Goal: Communication & Community: Share content

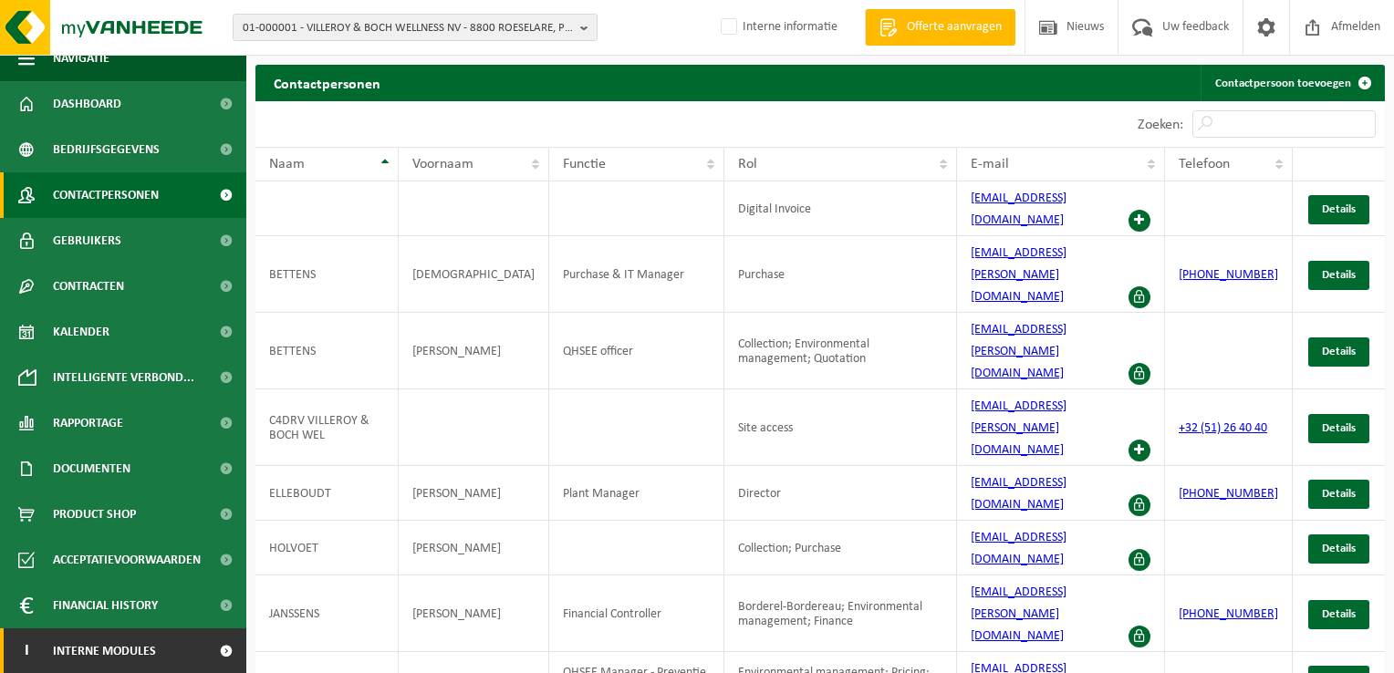
click at [113, 646] on span "Interne modules" at bounding box center [104, 652] width 103 height 46
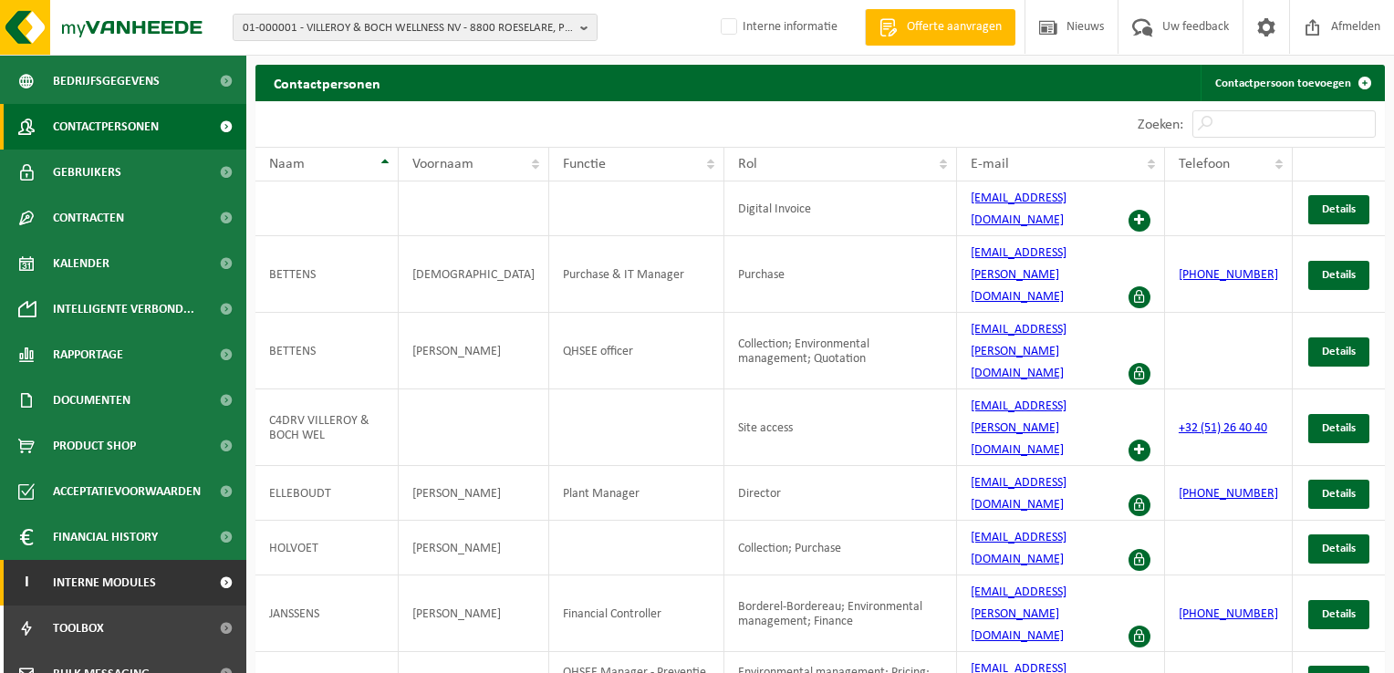
scroll to position [202, 0]
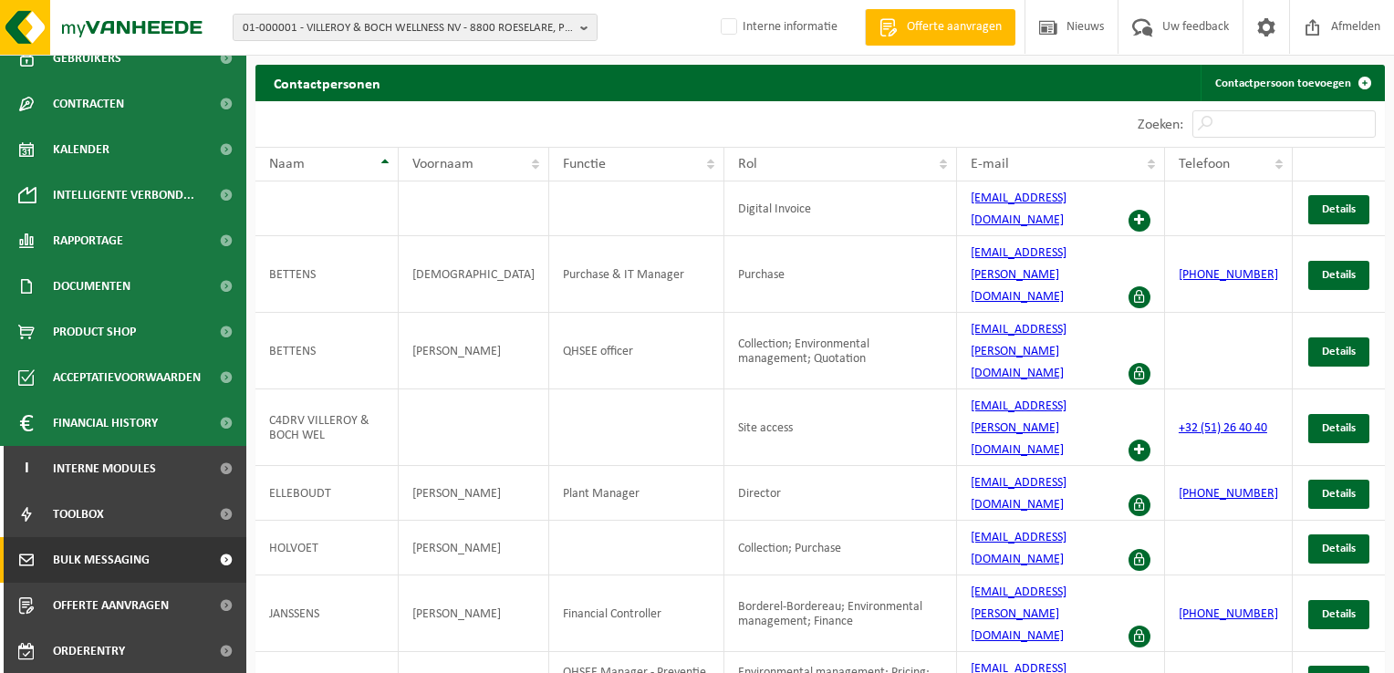
click at [129, 562] on span "Bulk Messaging" at bounding box center [101, 560] width 97 height 46
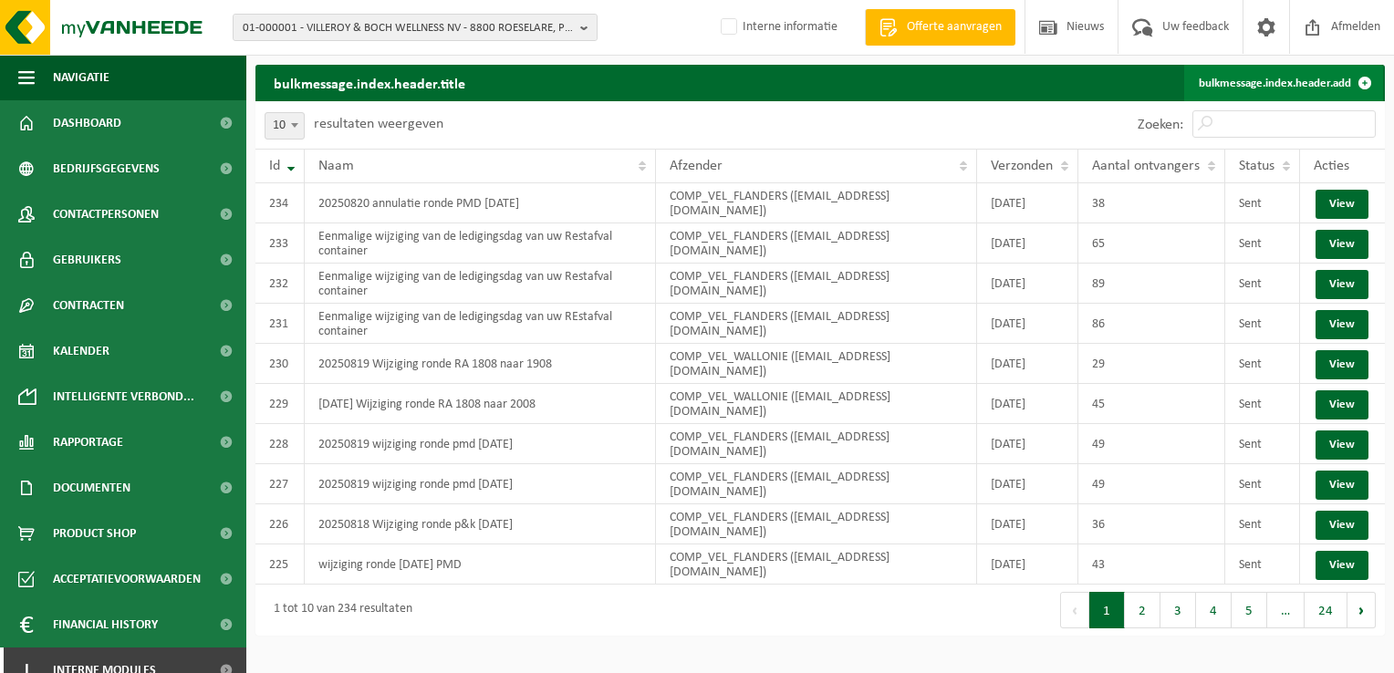
click at [1262, 79] on link "bulkmessage.index.header.add" at bounding box center [1283, 83] width 199 height 36
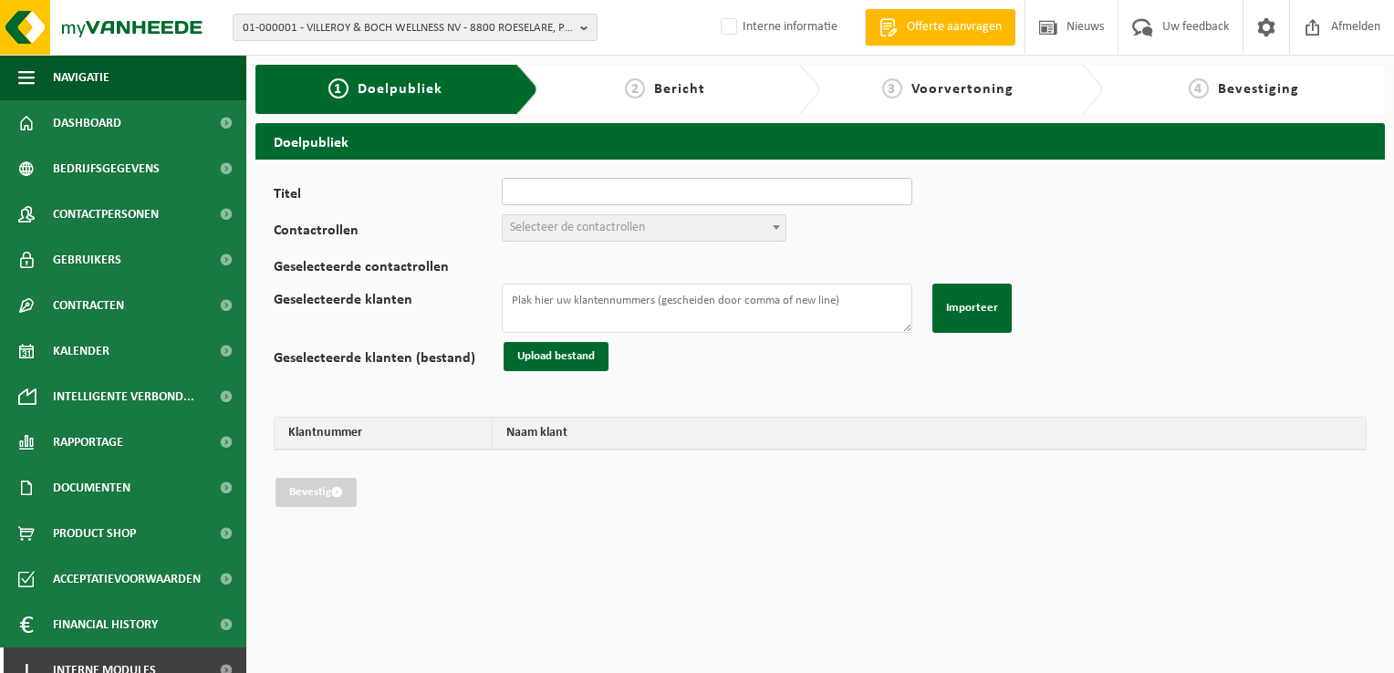
click at [619, 184] on input "Titel" at bounding box center [707, 191] width 411 height 27
drag, startPoint x: 732, startPoint y: 190, endPoint x: 668, endPoint y: 200, distance: 64.6
click at [668, 200] on input "20250821 annulatie ronde pmd 20082025" at bounding box center [707, 191] width 411 height 27
type input "20250821 annulatie ronde pmd 20250820"
click at [661, 237] on span "Selecteer de contactrollen" at bounding box center [644, 228] width 283 height 26
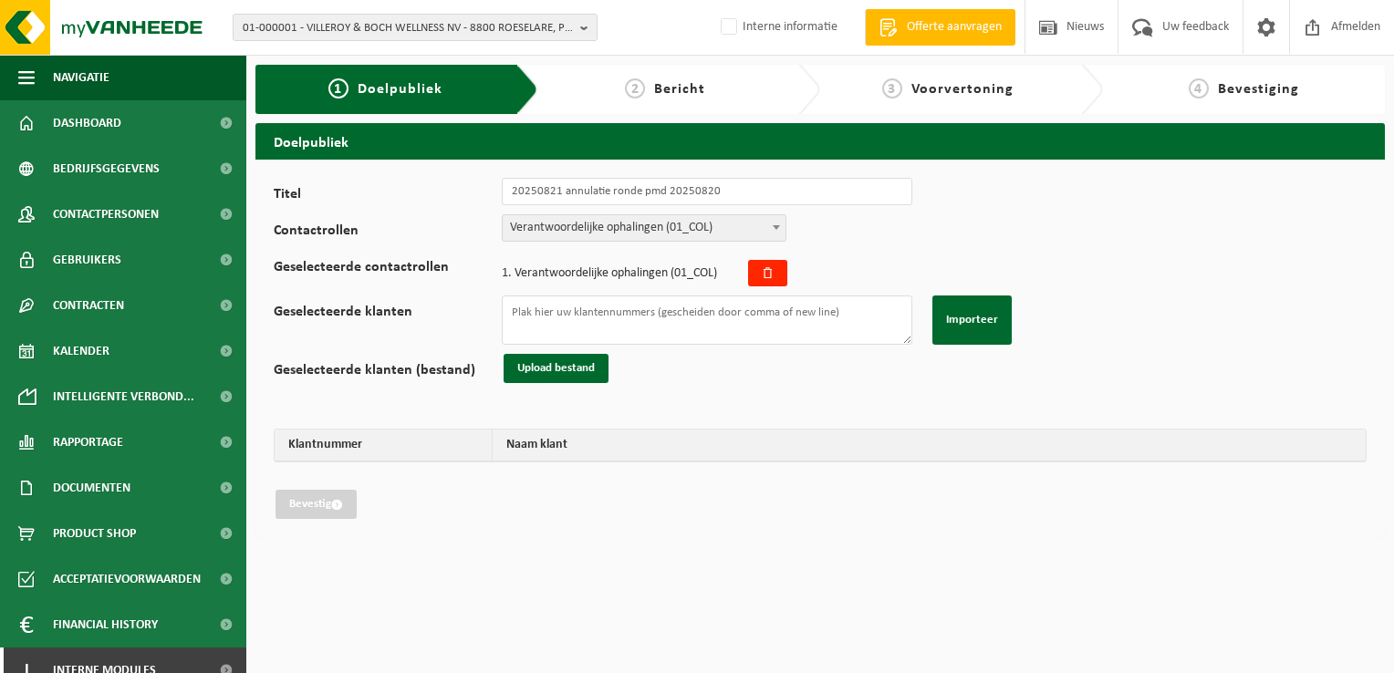
click at [656, 224] on span "Verantwoordelijke ophalingen (01_COL)" at bounding box center [644, 228] width 283 height 26
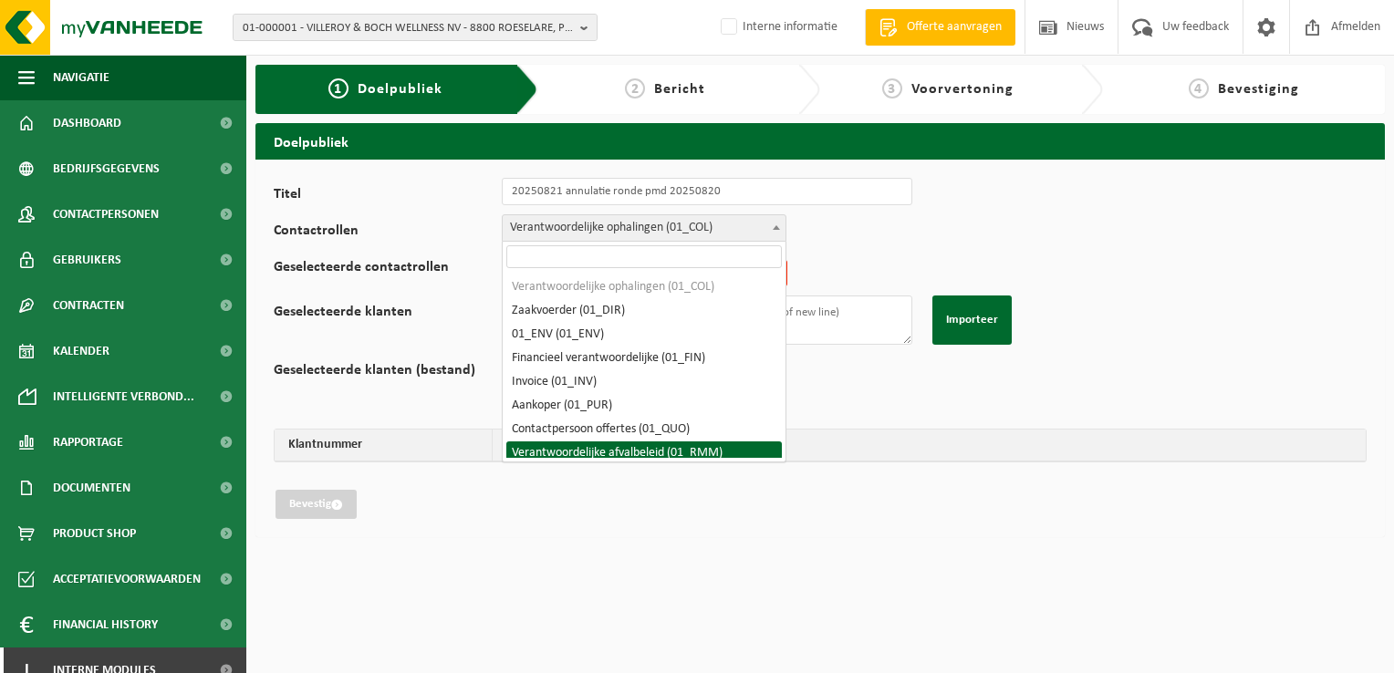
select select "01_RMM"
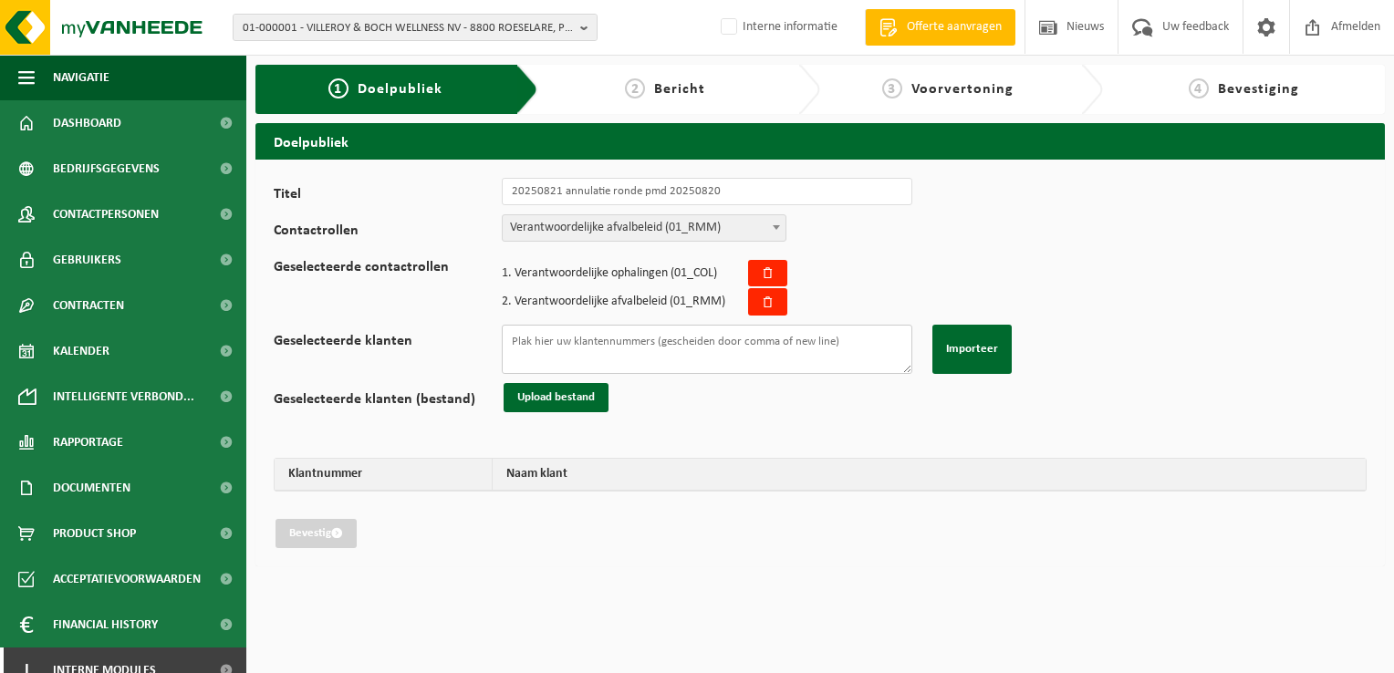
click at [769, 345] on textarea "Geselecteerde klanten" at bounding box center [707, 349] width 411 height 49
paste textarea "01-098245 01-092566 01-059731 01-900752 01-002521 01-075104 01-051676 01-000120…"
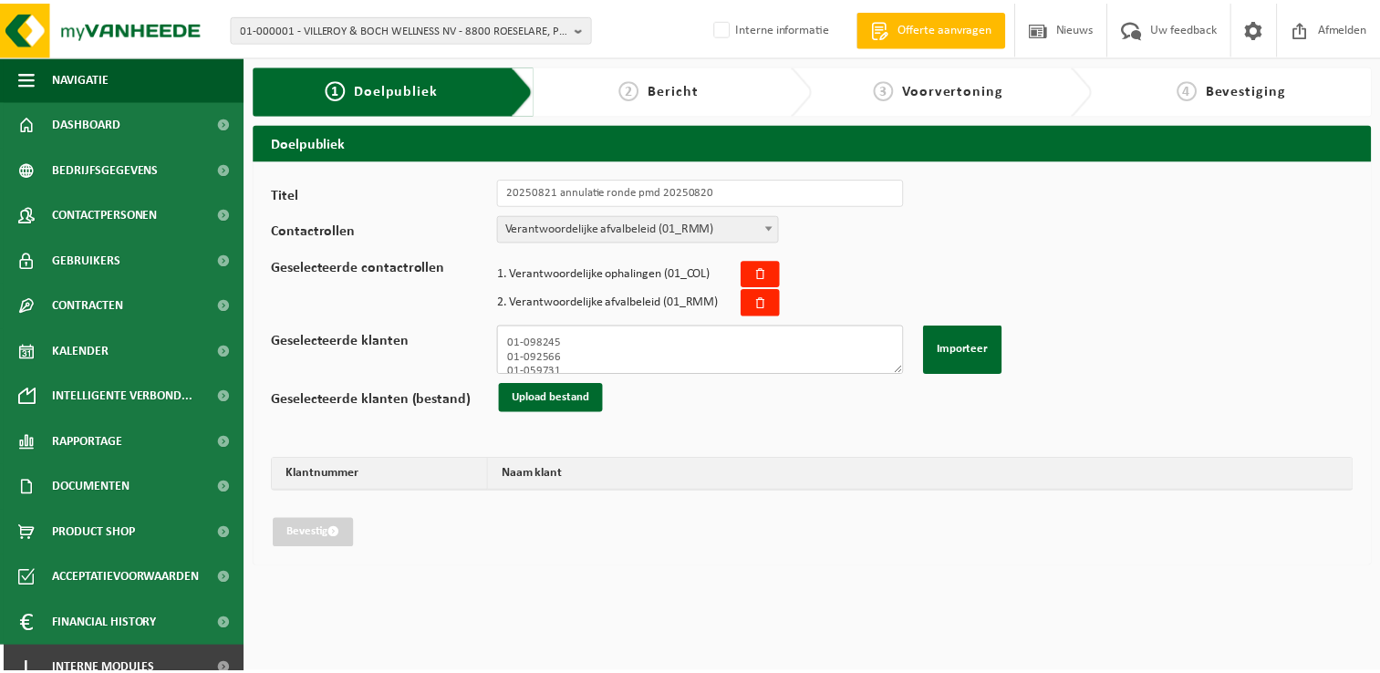
scroll to position [712, 0]
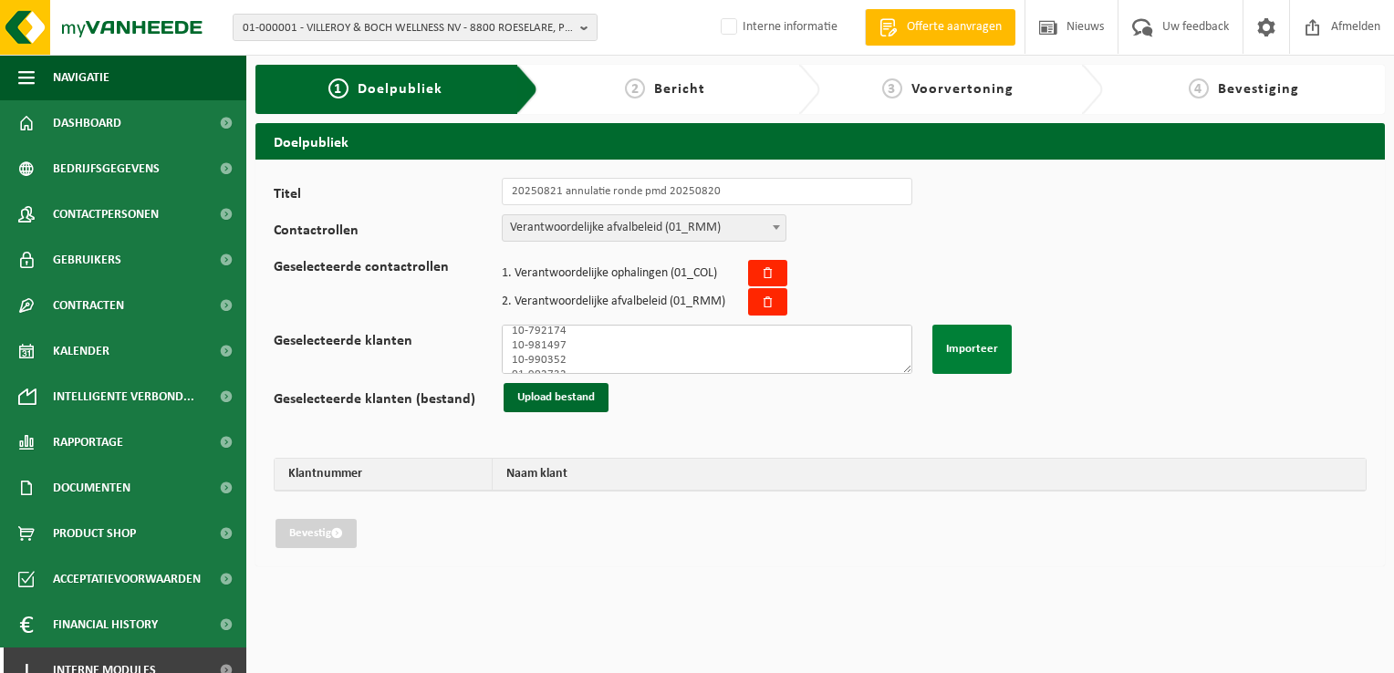
type textarea "01-098245 01-092566 01-059731 01-900752 01-002521 01-075104 01-051676 01-000120…"
click at [970, 356] on button "Importeer" at bounding box center [971, 349] width 79 height 49
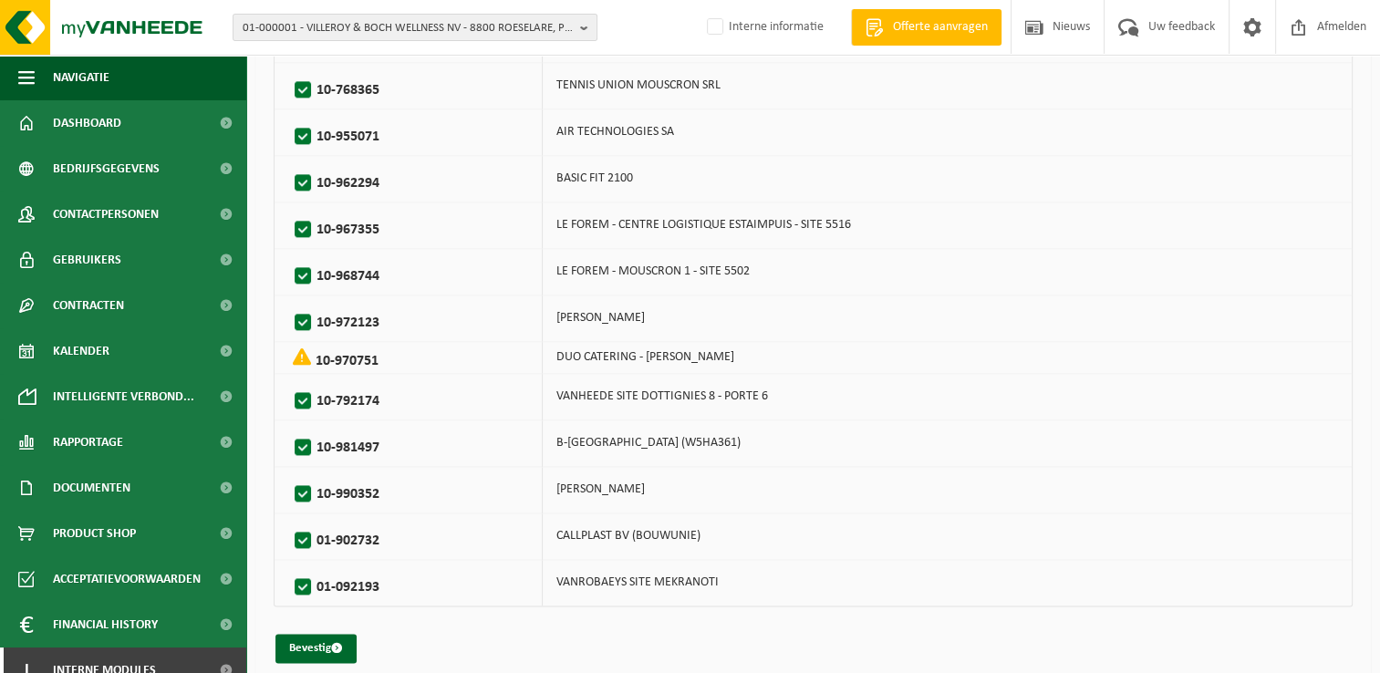
scroll to position [2199, 0]
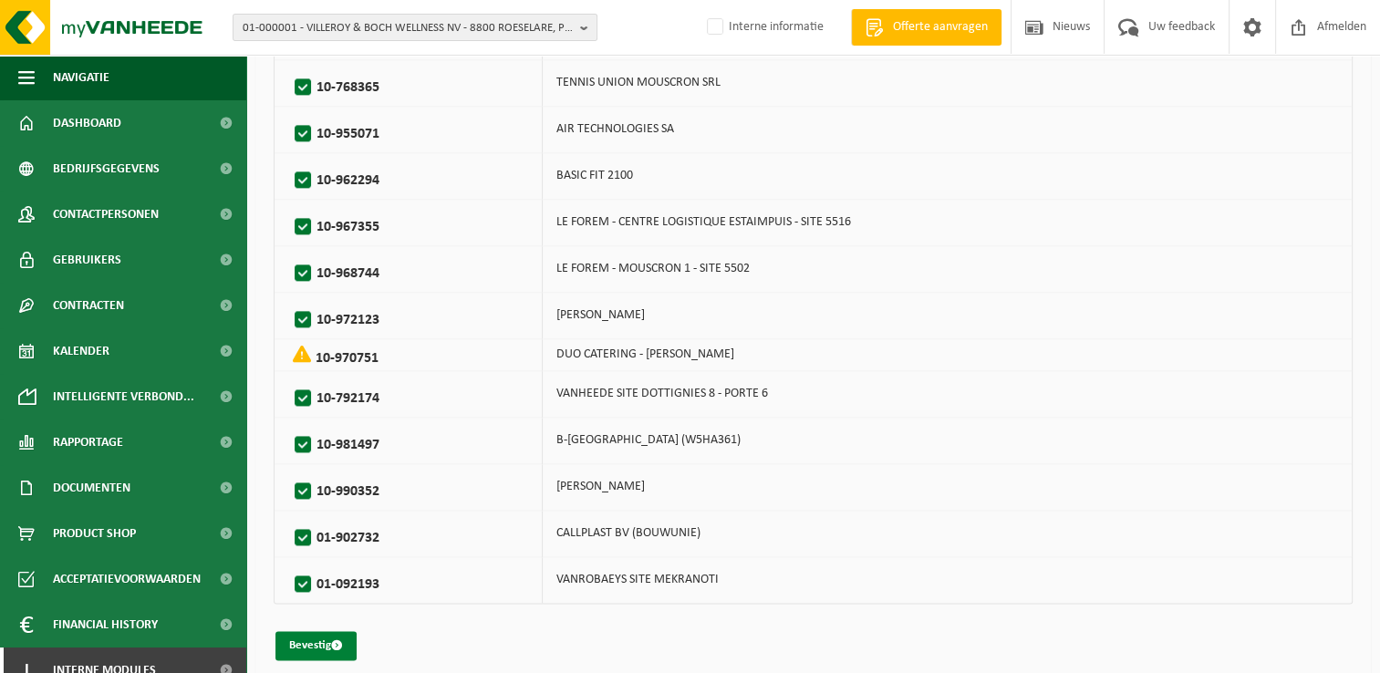
click at [324, 636] on button "Bevestig" at bounding box center [316, 645] width 81 height 29
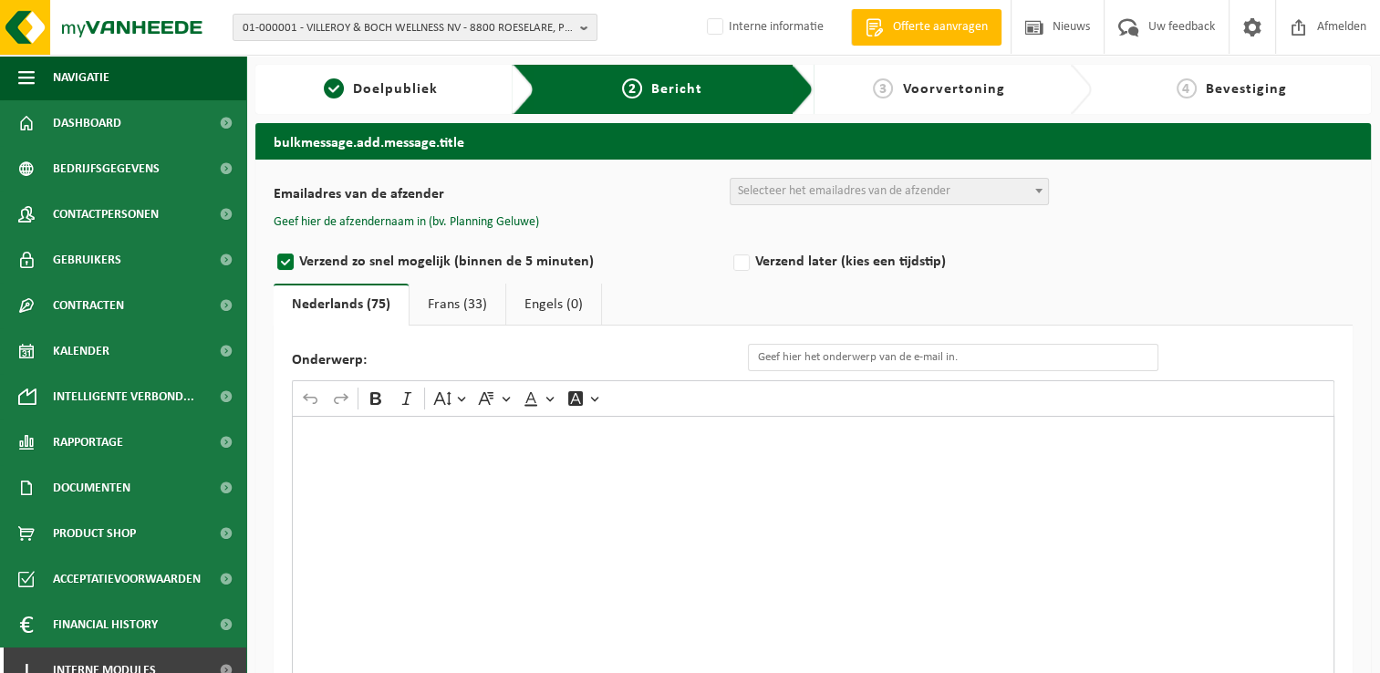
drag, startPoint x: 824, startPoint y: 188, endPoint x: 825, endPoint y: 201, distance: 12.8
click at [825, 188] on span "Selecteer het emailadres van de afzender" at bounding box center [844, 191] width 213 height 14
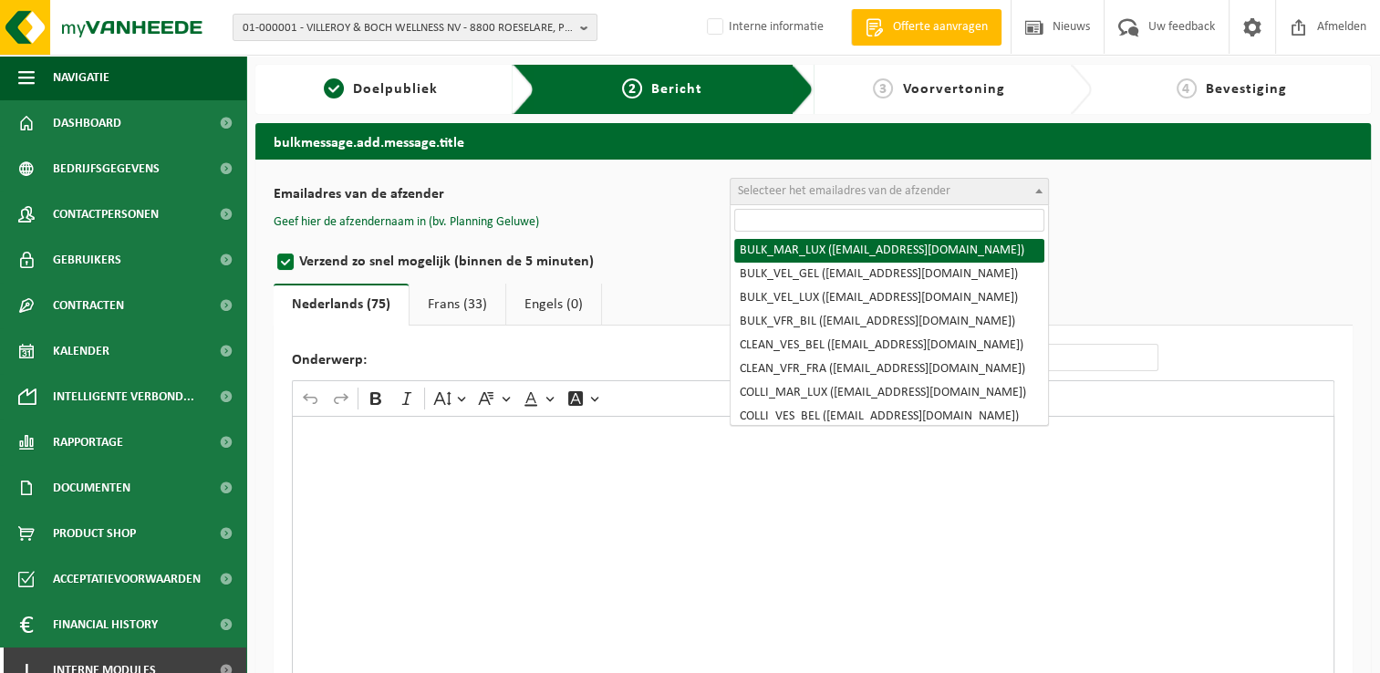
click at [821, 224] on input "search" at bounding box center [889, 220] width 310 height 23
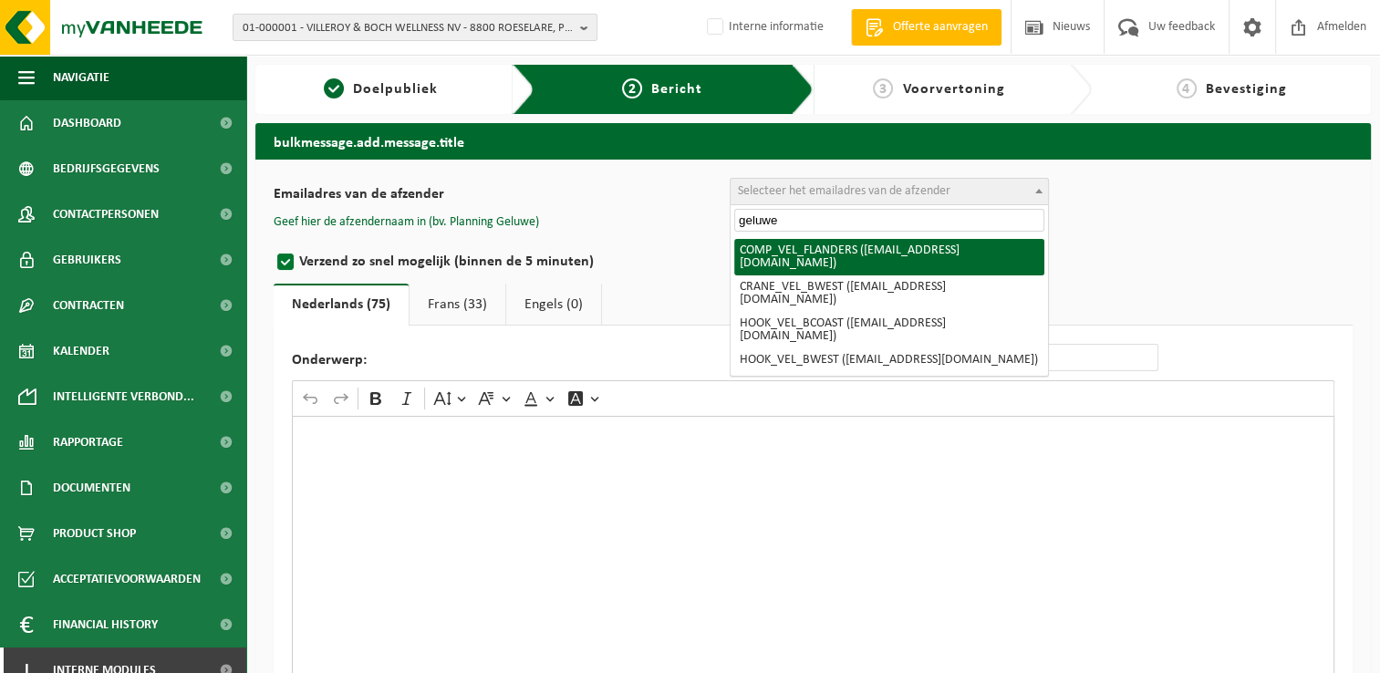
type input "geluwe"
select select "COMP_VEL_FLANDERS"
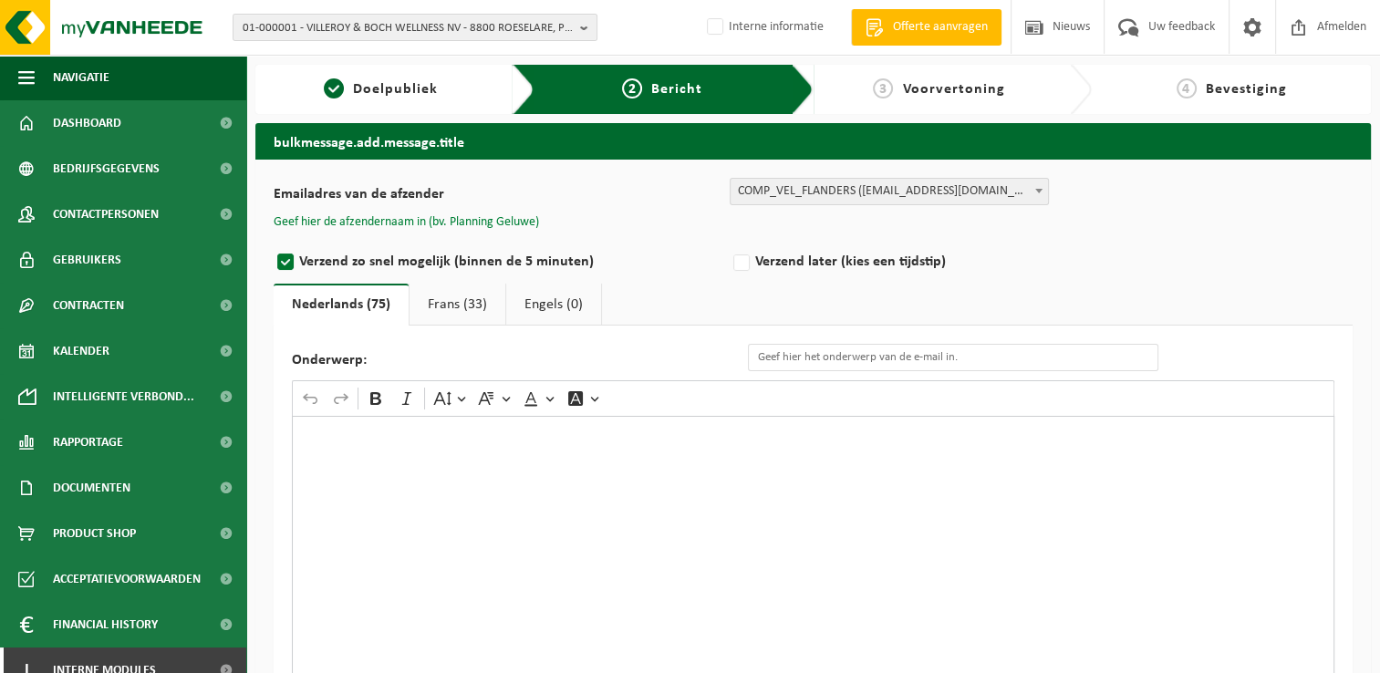
click at [467, 225] on button "Geef hier de afzendernaam in (bv. Planning Geluwe)" at bounding box center [406, 222] width 265 height 16
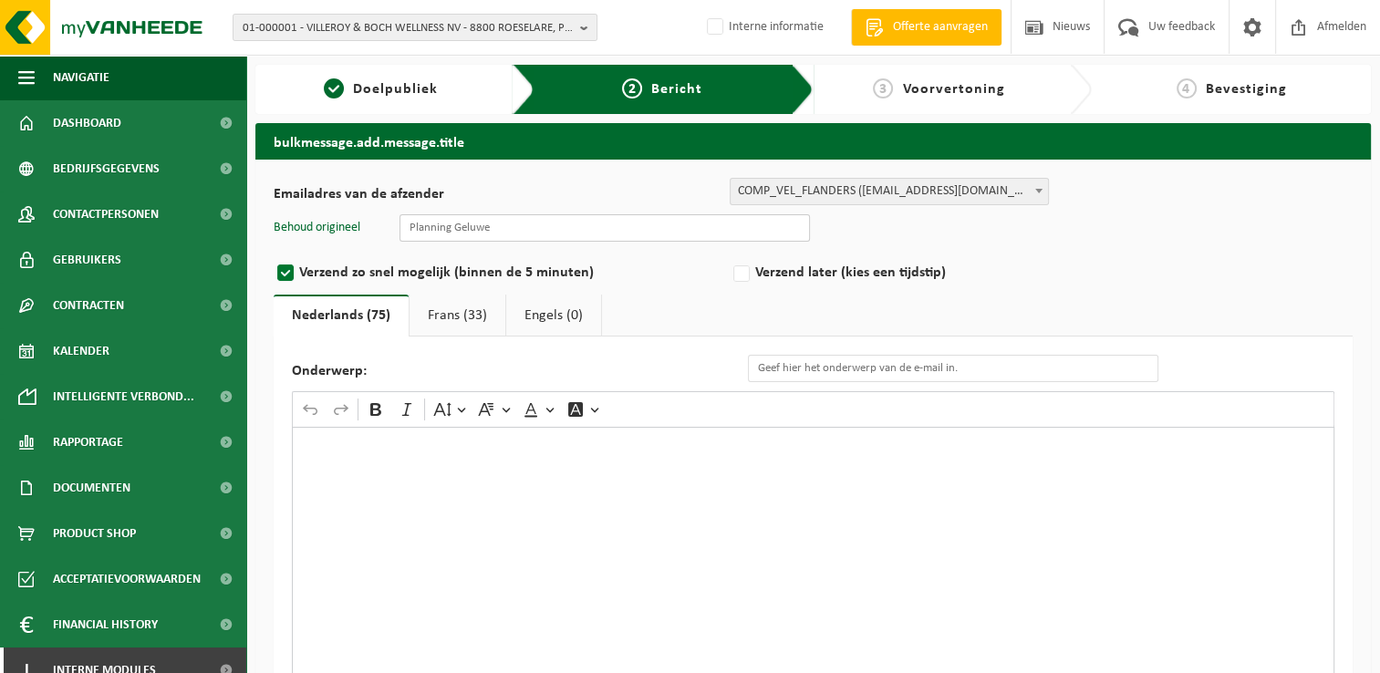
click at [555, 230] on input "text" at bounding box center [605, 227] width 411 height 27
type input "Planning Geluwe"
type input "Eenmalige annulatie van de ledigingsdag van uw container PMD"
click at [928, 489] on div "Rich Text Editor. Editing area: main. Press Alt+0 for help." at bounding box center [813, 609] width 1043 height 365
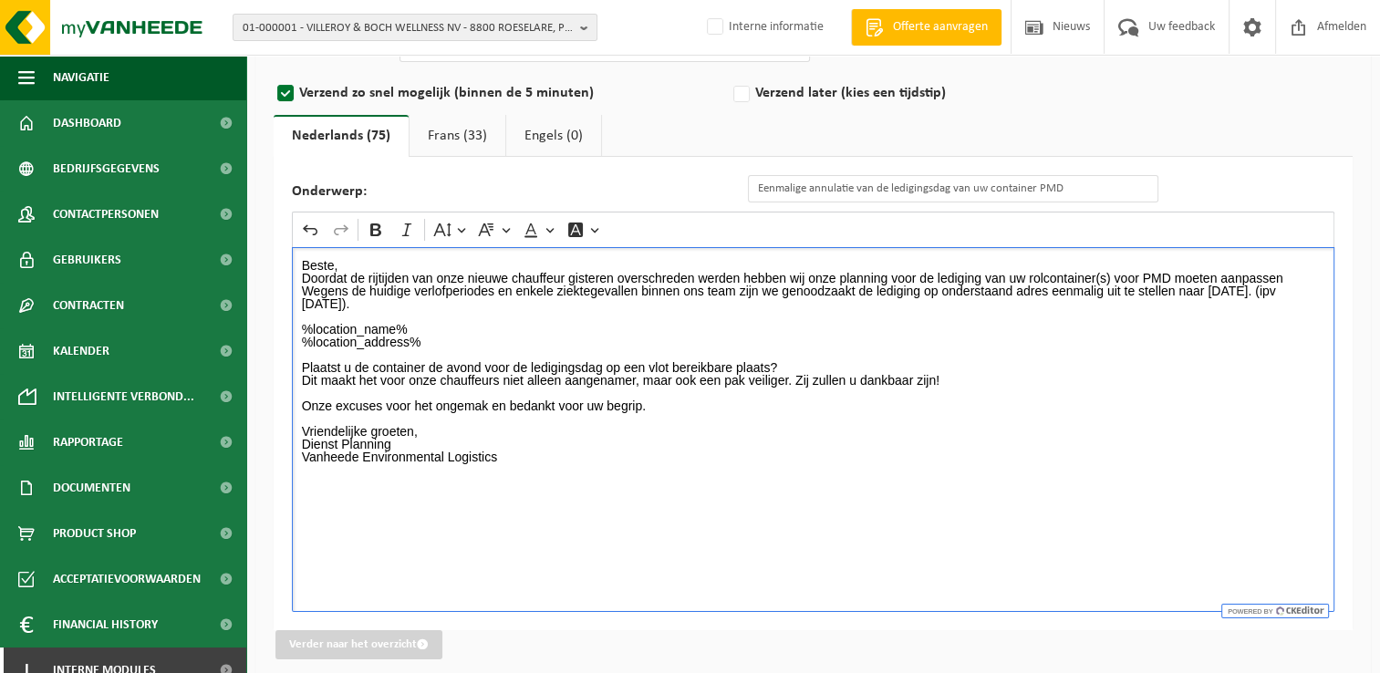
scroll to position [192, 0]
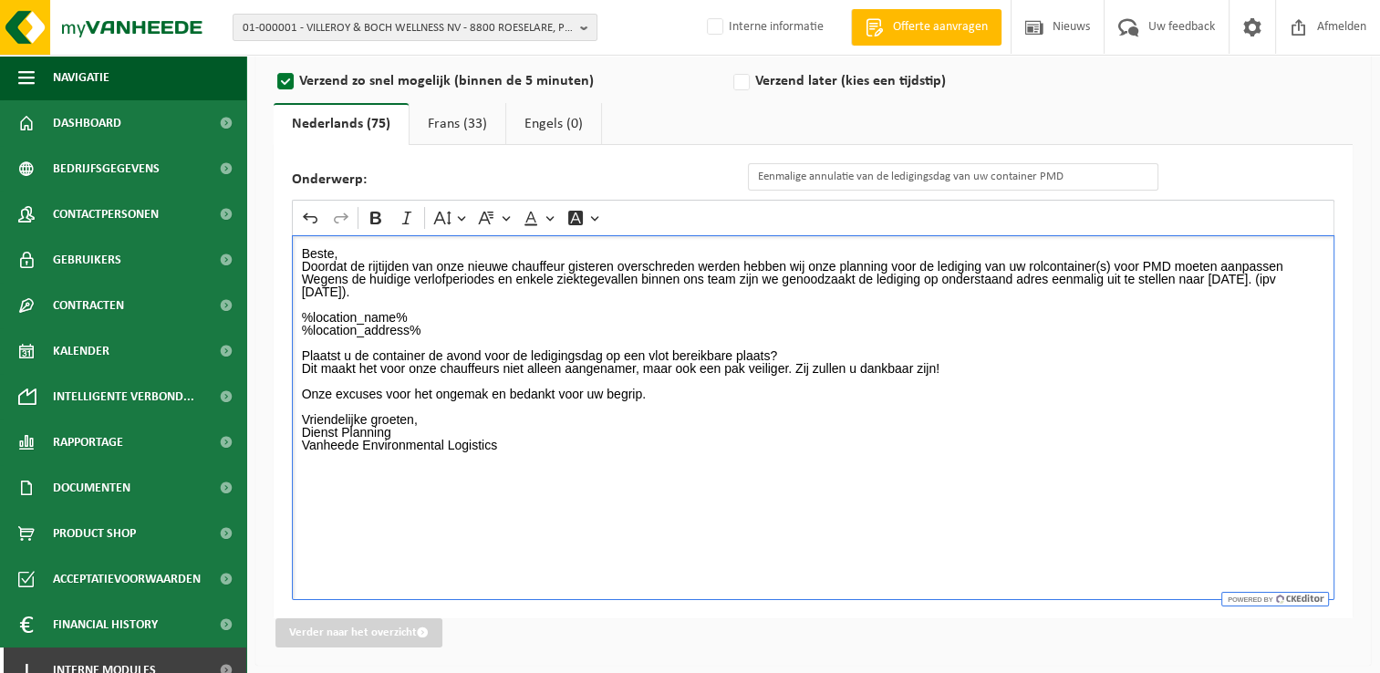
drag, startPoint x: 1141, startPoint y: 257, endPoint x: 1170, endPoint y: 257, distance: 29.2
click at [1170, 260] on p "Doordat de rijtijden van onze nieuwe chauffeur gisteren overschreden werden heb…" at bounding box center [814, 266] width 1024 height 13
drag, startPoint x: 1141, startPoint y: 264, endPoint x: 1170, endPoint y: 262, distance: 28.3
click at [1170, 262] on p "Doordat de rijtijden van onze nieuwe chauffeur gisteren overschreden werden heb…" at bounding box center [814, 266] width 1024 height 13
click at [1292, 265] on p "Doordat de rijtijden van onze nieuwe chauffeur gisteren overschreden werden heb…" at bounding box center [814, 266] width 1024 height 13
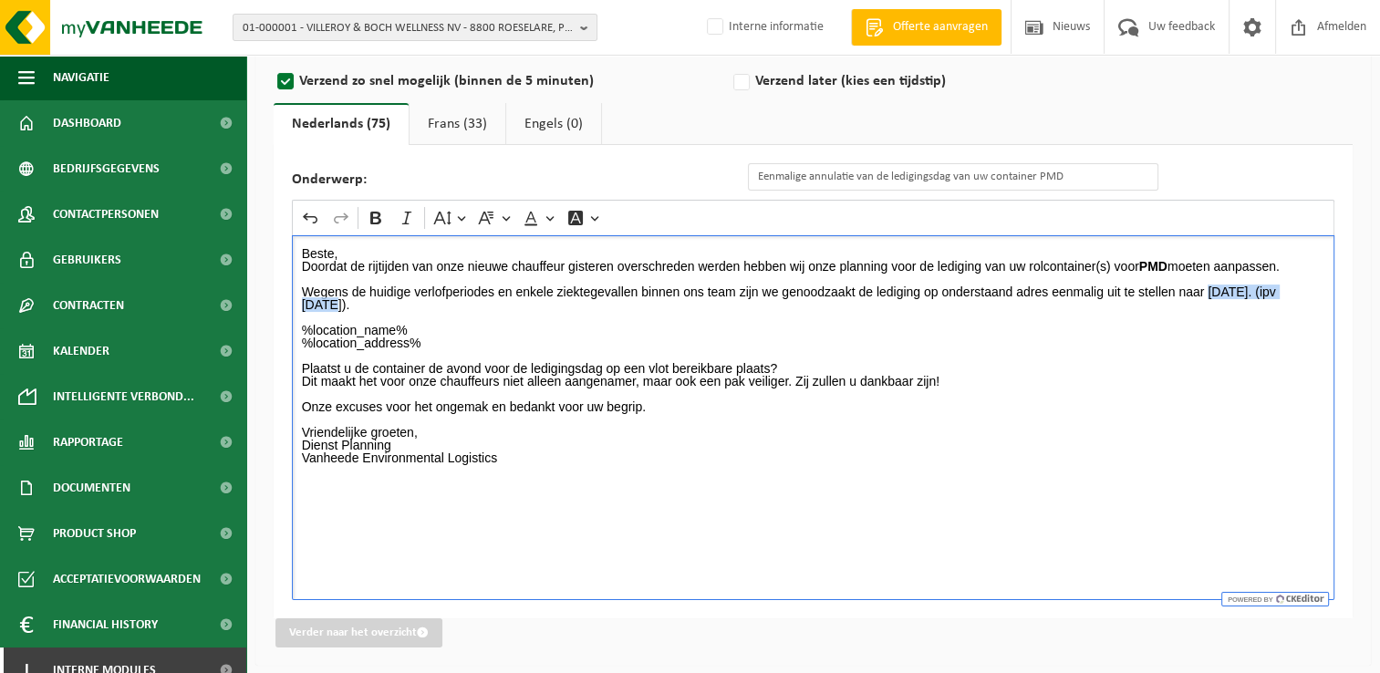
drag, startPoint x: 1211, startPoint y: 290, endPoint x: 1317, endPoint y: 290, distance: 106.7
click at [1317, 290] on p "Wegens de huidige verlofperiodes en enkele ziektegevallen binnen ons team zijn …" at bounding box center [814, 299] width 1024 height 26
drag, startPoint x: 390, startPoint y: 305, endPoint x: 509, endPoint y: 301, distance: 118.7
click at [509, 301] on p "Wegens de huidige verlofperiodes en enkele ziektegevallen binnen ons team zijn …" at bounding box center [814, 299] width 1024 height 26
drag, startPoint x: 398, startPoint y: 302, endPoint x: 523, endPoint y: 305, distance: 125.0
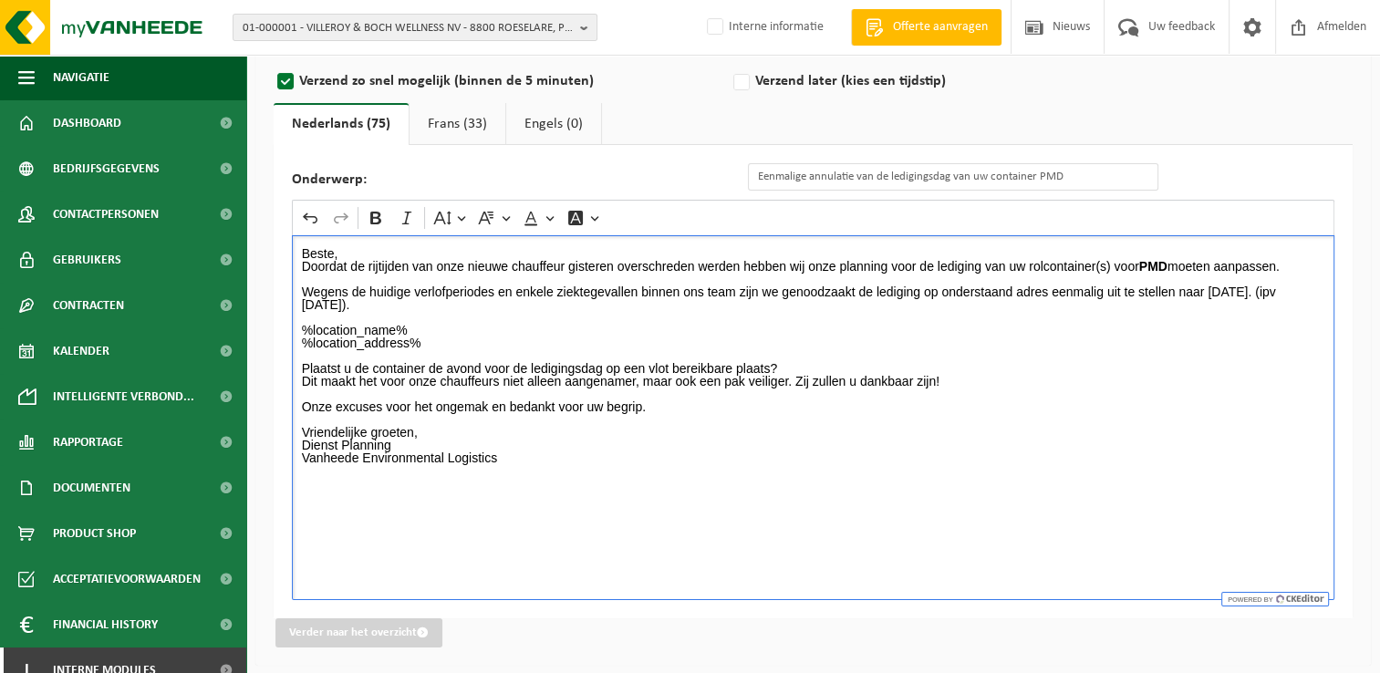
click at [523, 305] on p "Wegens de huidige verlofperiodes en enkele ziektegevallen binnen ons team zijn …" at bounding box center [814, 299] width 1024 height 26
drag, startPoint x: 1212, startPoint y: 292, endPoint x: 364, endPoint y: 305, distance: 847.6
click at [364, 305] on p "Wegens de huidige verlofperiodes en enkele ziektegevallen binnen ons team zijn …" at bounding box center [814, 299] width 1024 height 26
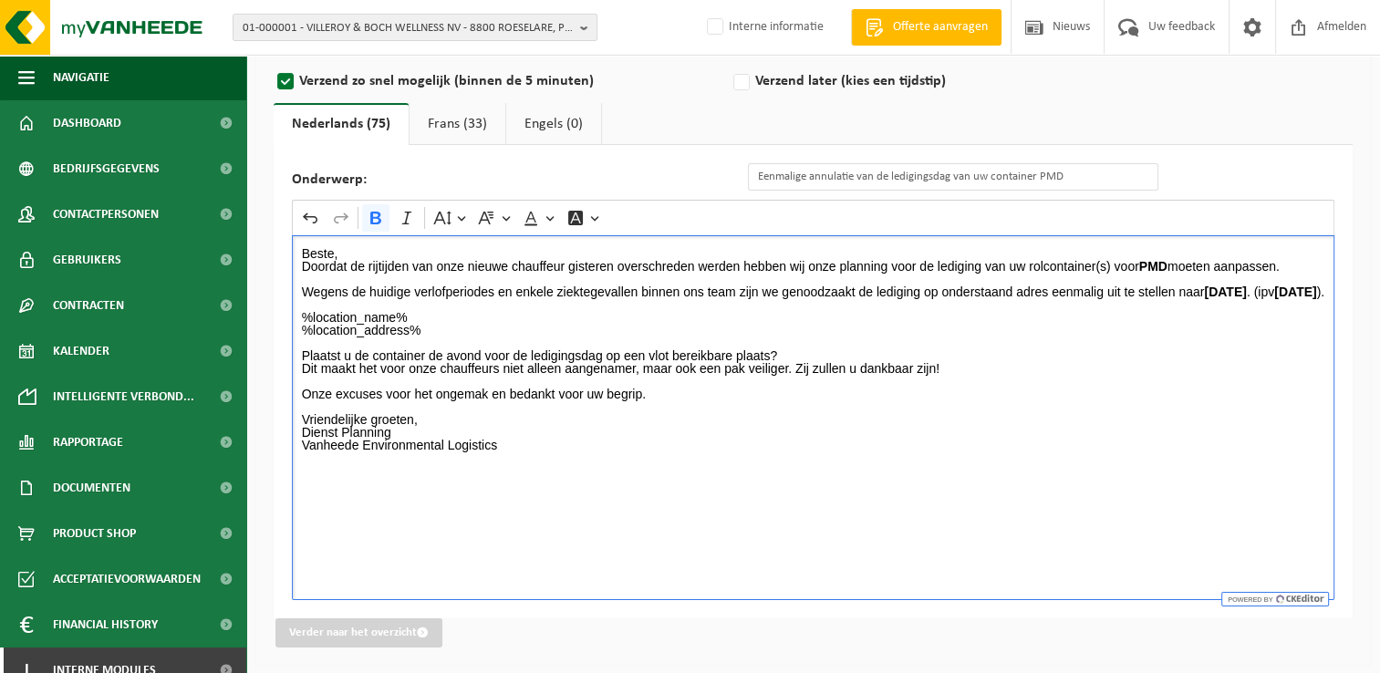
click at [525, 337] on p "%location_name% %location_address%" at bounding box center [814, 317] width 1024 height 38
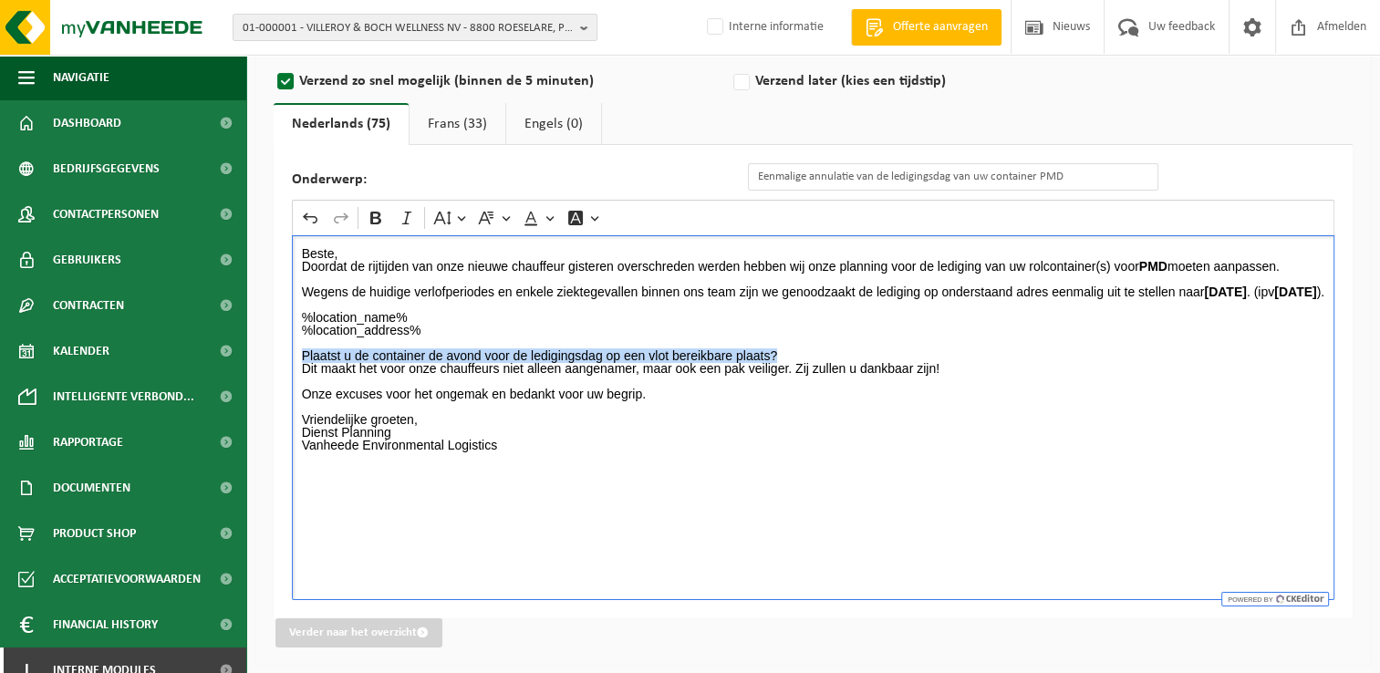
drag, startPoint x: 297, startPoint y: 365, endPoint x: 782, endPoint y: 365, distance: 484.4
click at [782, 365] on div "Beste, Doordat de rijtijden van onze nieuwe chauffeur gisteren overschreden wer…" at bounding box center [813, 417] width 1043 height 365
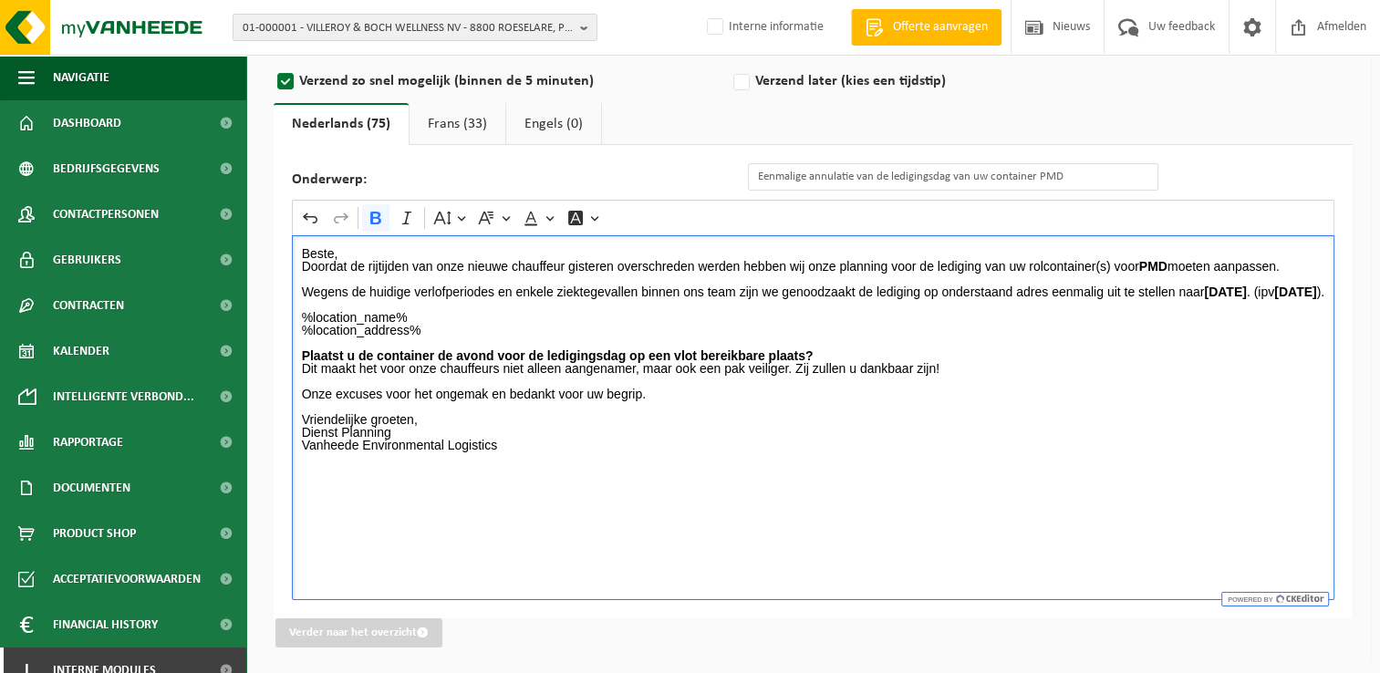
click at [785, 411] on p "Rich Text Editor. Editing area: main. Press Alt+0 for help." at bounding box center [814, 407] width 1024 height 13
drag, startPoint x: 390, startPoint y: 442, endPoint x: 299, endPoint y: 442, distance: 90.3
click at [299, 442] on div "Beste, Doordat de rijtijden van onze nieuwe chauffeur gisteren overschreden wer…" at bounding box center [813, 417] width 1043 height 365
click at [588, 461] on p "Vriendelijke groeten, Dienst Planning Vanheede Environmental Logistics" at bounding box center [814, 438] width 1024 height 51
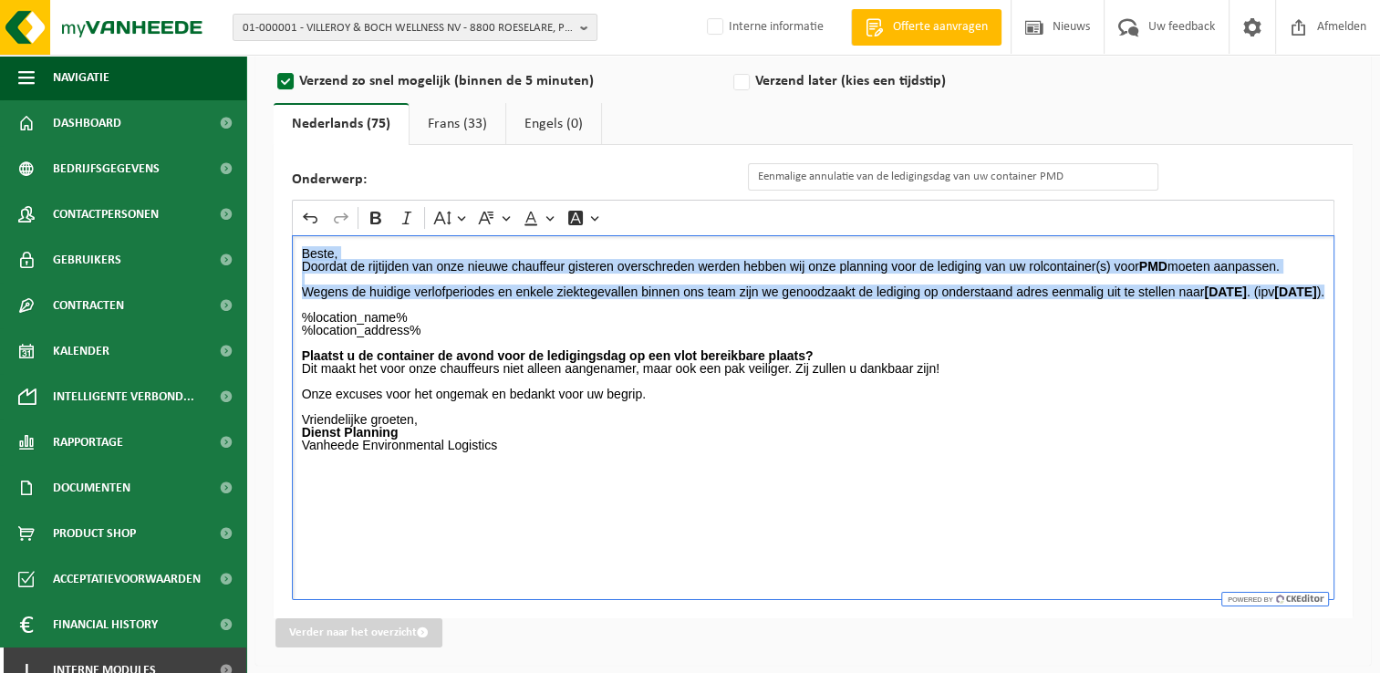
drag, startPoint x: 298, startPoint y: 251, endPoint x: 569, endPoint y: 306, distance: 276.4
click at [569, 306] on div "Beste, Doordat de rijtijden van onze nieuwe chauffeur gisteren overschreden wer…" at bounding box center [813, 417] width 1043 height 365
copy div "Beste, Doordat de rijtijden van onze nieuwe chauffeur gisteren overschreden wer…"
click at [450, 124] on link "Frans (33)" at bounding box center [458, 124] width 96 height 42
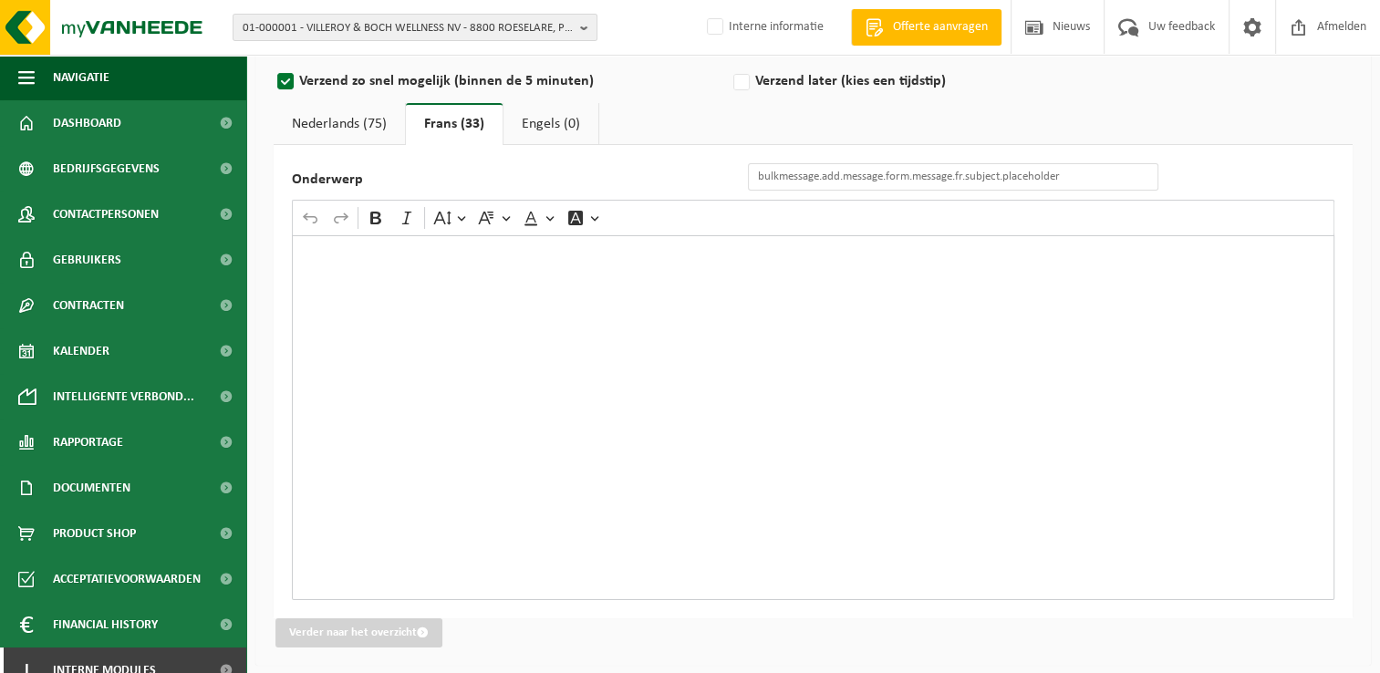
click at [375, 267] on div "Rich Text Editor. Editing area: main. Press Alt+0 for help." at bounding box center [813, 417] width 1043 height 365
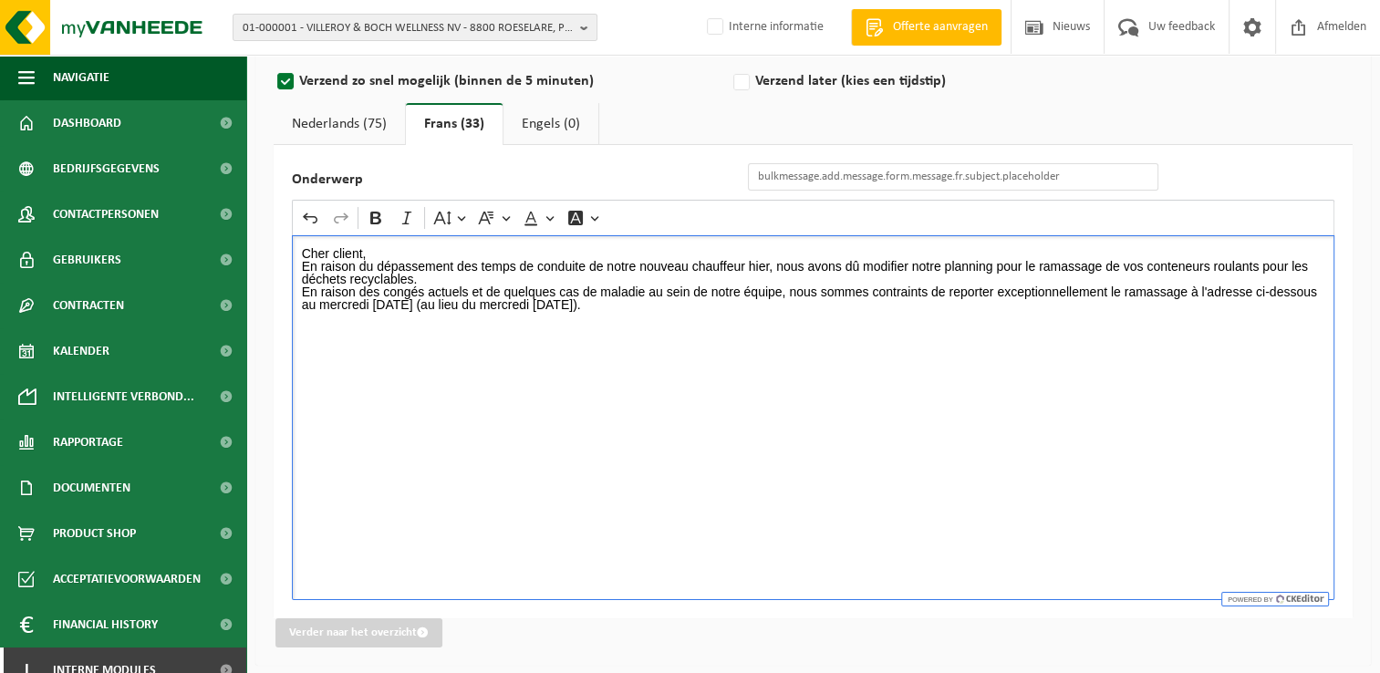
click at [390, 247] on p "Cher client," at bounding box center [814, 253] width 1024 height 13
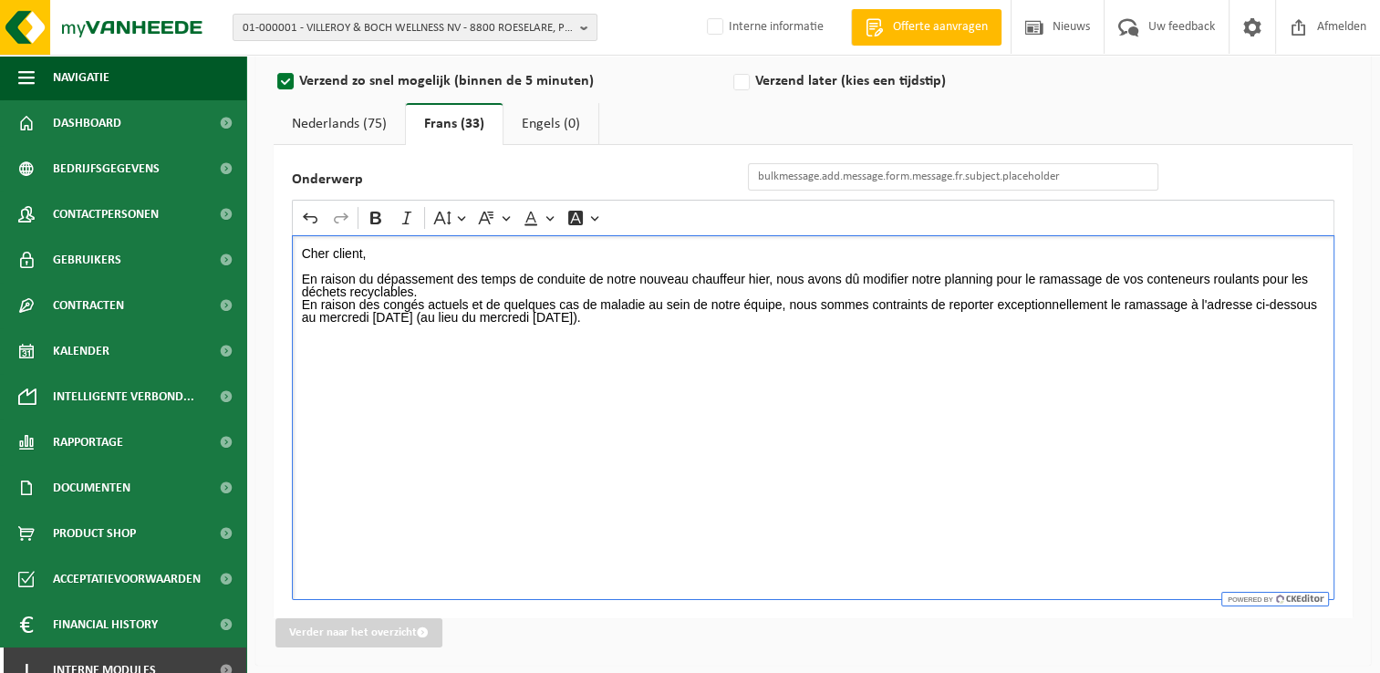
click at [419, 294] on p "En raison du dépassement des temps de conduite de notre nouveau chauffeur hier,…" at bounding box center [814, 286] width 1024 height 26
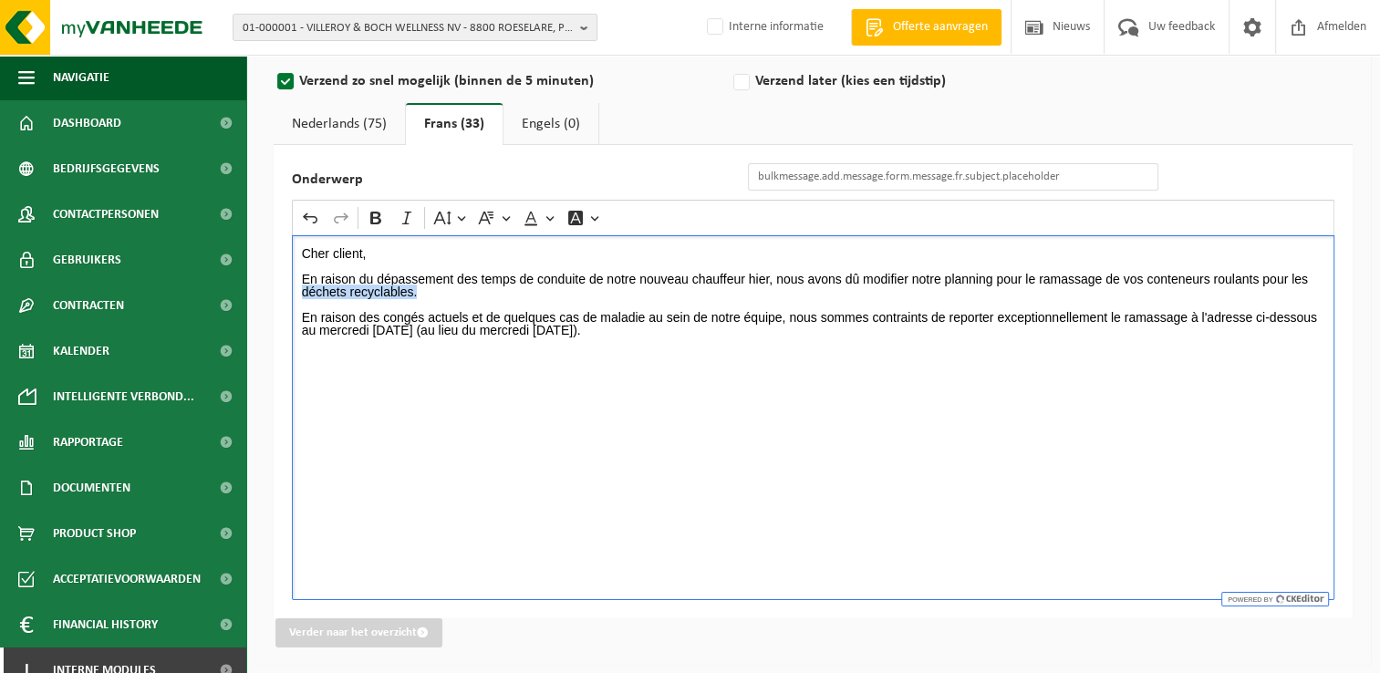
drag, startPoint x: 416, startPoint y: 293, endPoint x: 288, endPoint y: 293, distance: 127.7
click at [288, 293] on div "Onderwerp Rich Text Editor Undo Redo Bold Italic Font Size Font Family Font Col…" at bounding box center [813, 381] width 1079 height 473
drag, startPoint x: 321, startPoint y: 327, endPoint x: 436, endPoint y: 324, distance: 115.0
click at [436, 324] on p "En raison des congés actuels et de quelques cas de maladie au sein de notre équ…" at bounding box center [814, 324] width 1024 height 26
drag, startPoint x: 509, startPoint y: 329, endPoint x: 624, endPoint y: 324, distance: 115.1
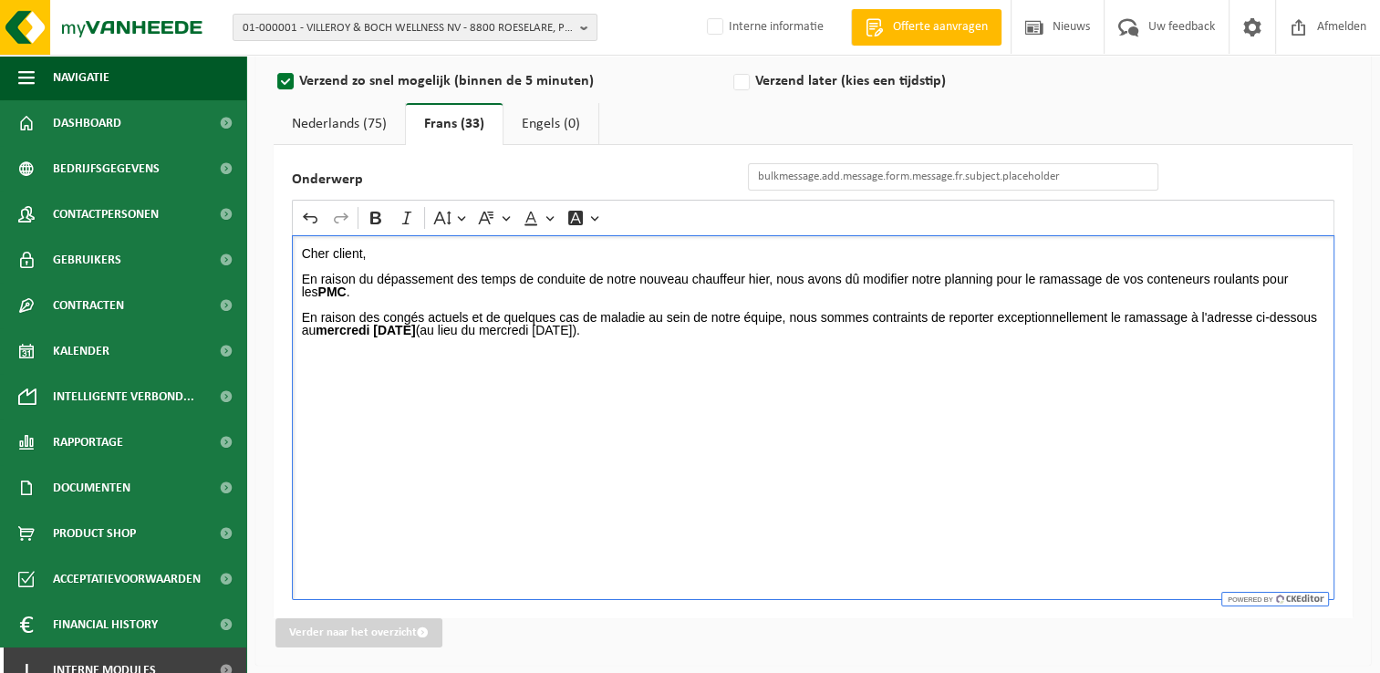
click at [624, 324] on p "En raison des congés actuels et de quelques cas de maladie au sein de notre équ…" at bounding box center [814, 324] width 1024 height 26
click at [661, 328] on p "En raison des congés actuels et de quelques cas de maladie au sein de notre équ…" at bounding box center [814, 324] width 1024 height 26
click at [367, 130] on link "Nederlands (75)" at bounding box center [339, 124] width 131 height 42
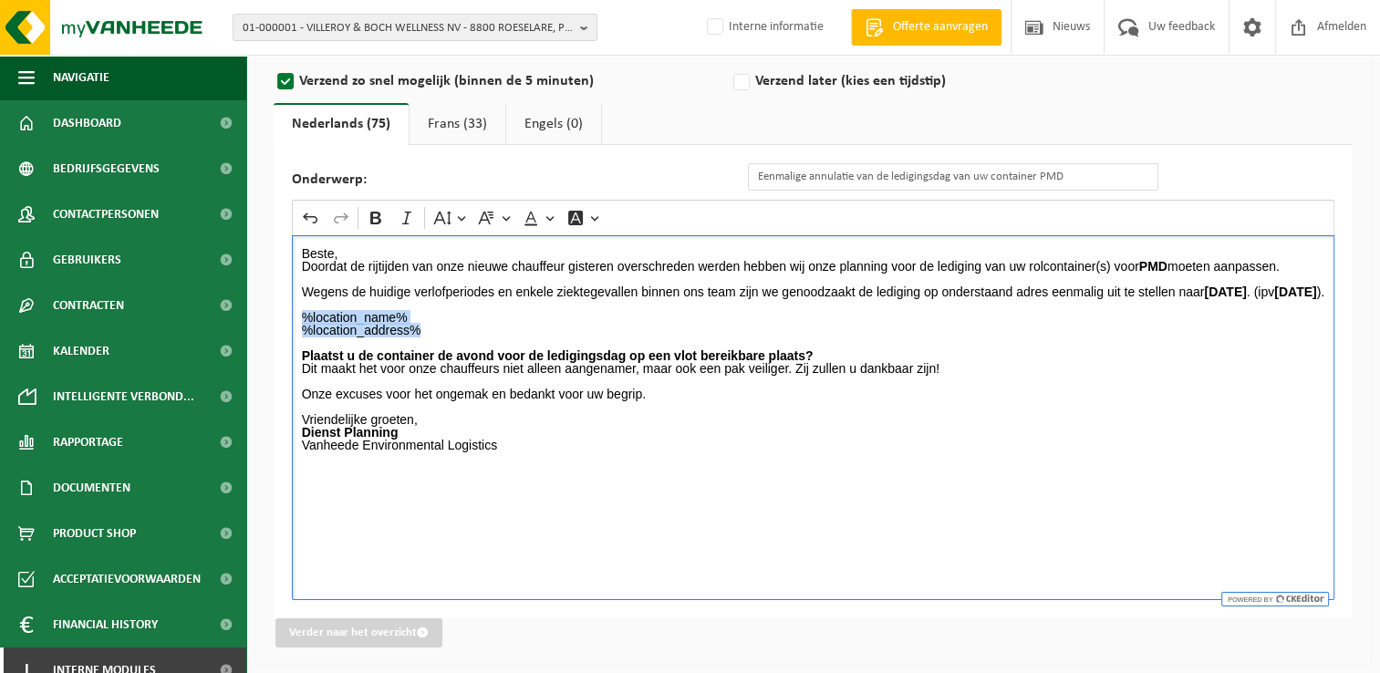
drag, startPoint x: 296, startPoint y: 326, endPoint x: 429, endPoint y: 338, distance: 133.8
click at [429, 338] on div "Beste, Doordat de rijtijden van onze nieuwe chauffeur gisteren overschreden wer…" at bounding box center [813, 417] width 1043 height 365
copy p "%location_name% %location_address%"
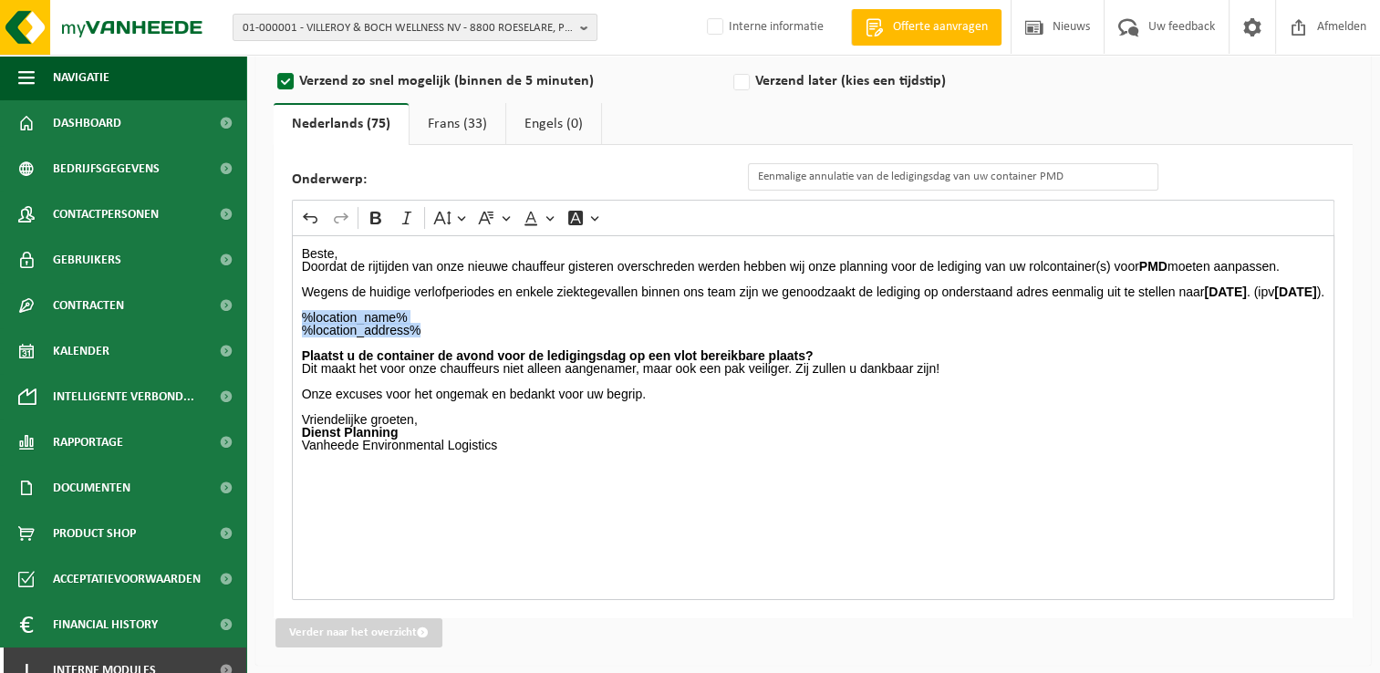
drag, startPoint x: 442, startPoint y: 130, endPoint x: 398, endPoint y: 256, distance: 134.2
click at [442, 130] on link "Frans (33)" at bounding box center [458, 124] width 96 height 42
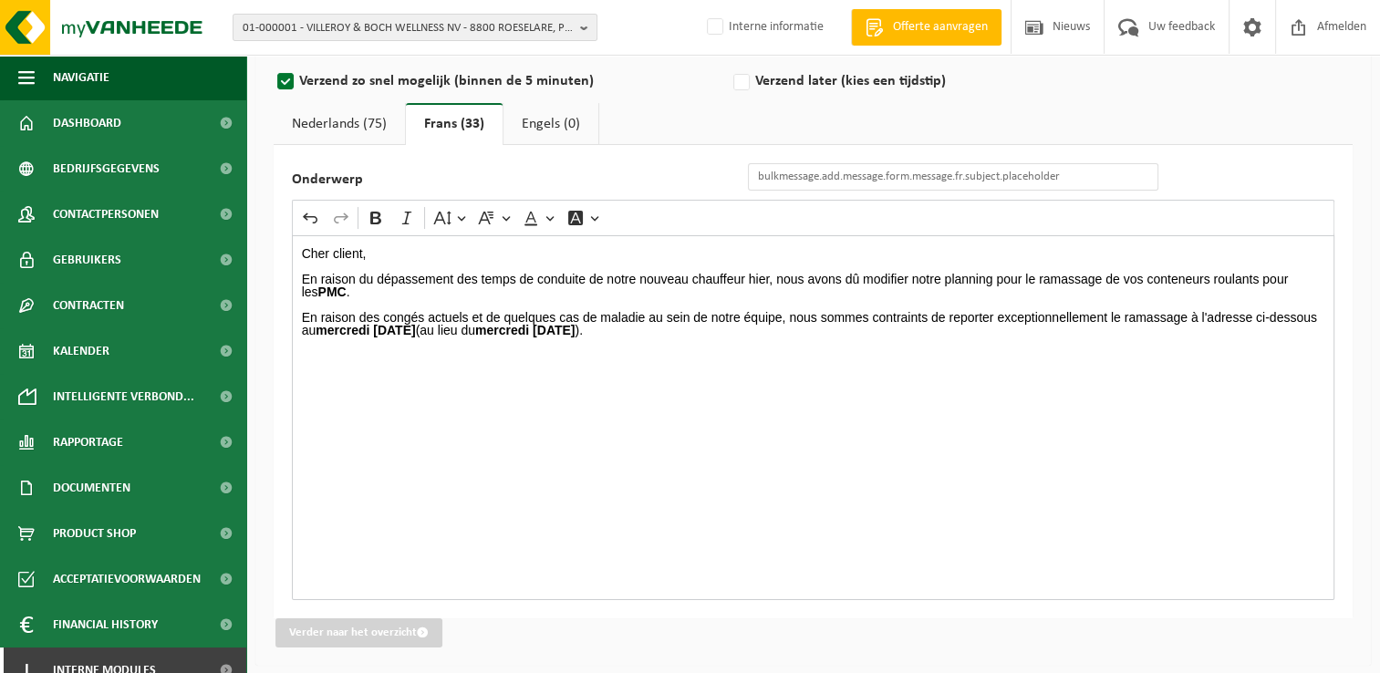
click at [340, 376] on div "Cher client, En raison du dépassement des temps de conduite de notre nouveau ch…" at bounding box center [813, 417] width 1043 height 365
click at [339, 128] on link "Nederlands (75)" at bounding box center [339, 124] width 131 height 42
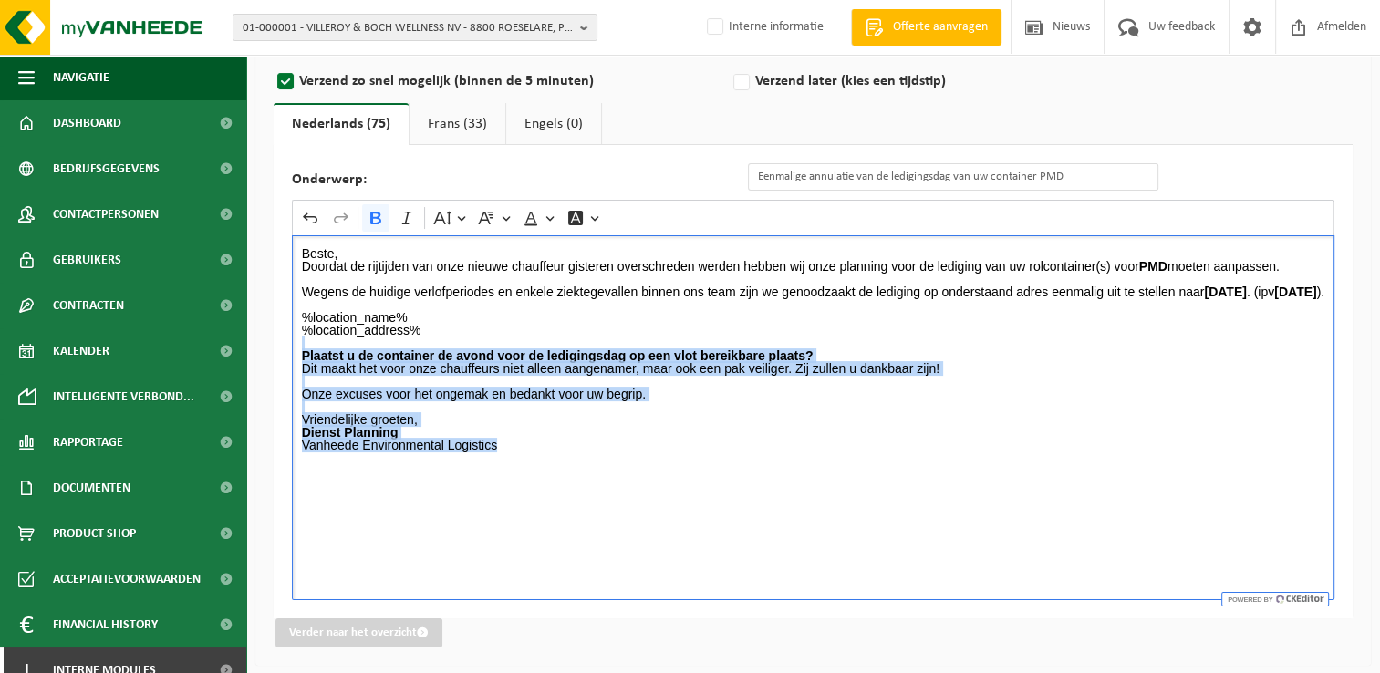
drag, startPoint x: 300, startPoint y: 364, endPoint x: 545, endPoint y: 458, distance: 261.9
click at [545, 458] on div "Beste, Doordat de rijtijden van onze nieuwe chauffeur gisteren overschreden wer…" at bounding box center [813, 417] width 1043 height 365
copy div "Plaatst u de container de avond voor de ledigingsdag op een vlot bereikbare pla…"
click at [457, 120] on link "Frans (33)" at bounding box center [458, 124] width 96 height 42
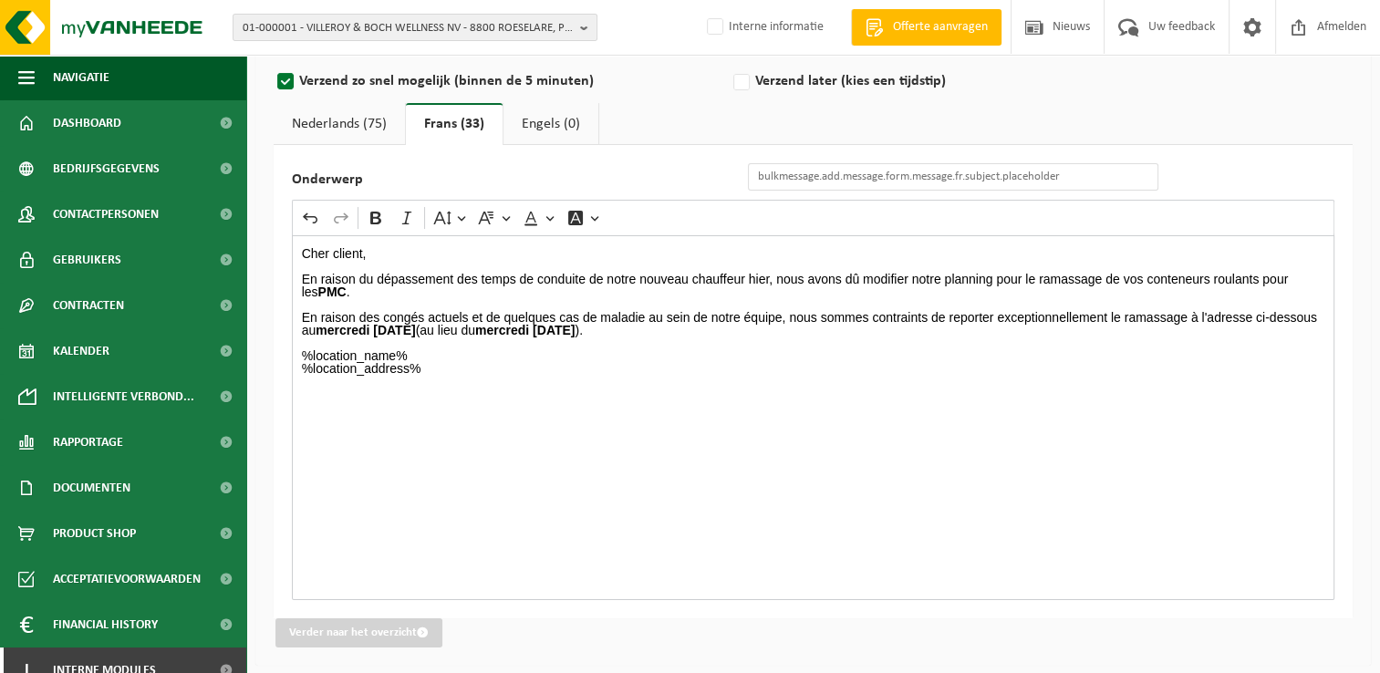
click at [385, 424] on div "Cher client, En raison du dépassement des temps de conduite de notre nouveau ch…" at bounding box center [813, 417] width 1043 height 365
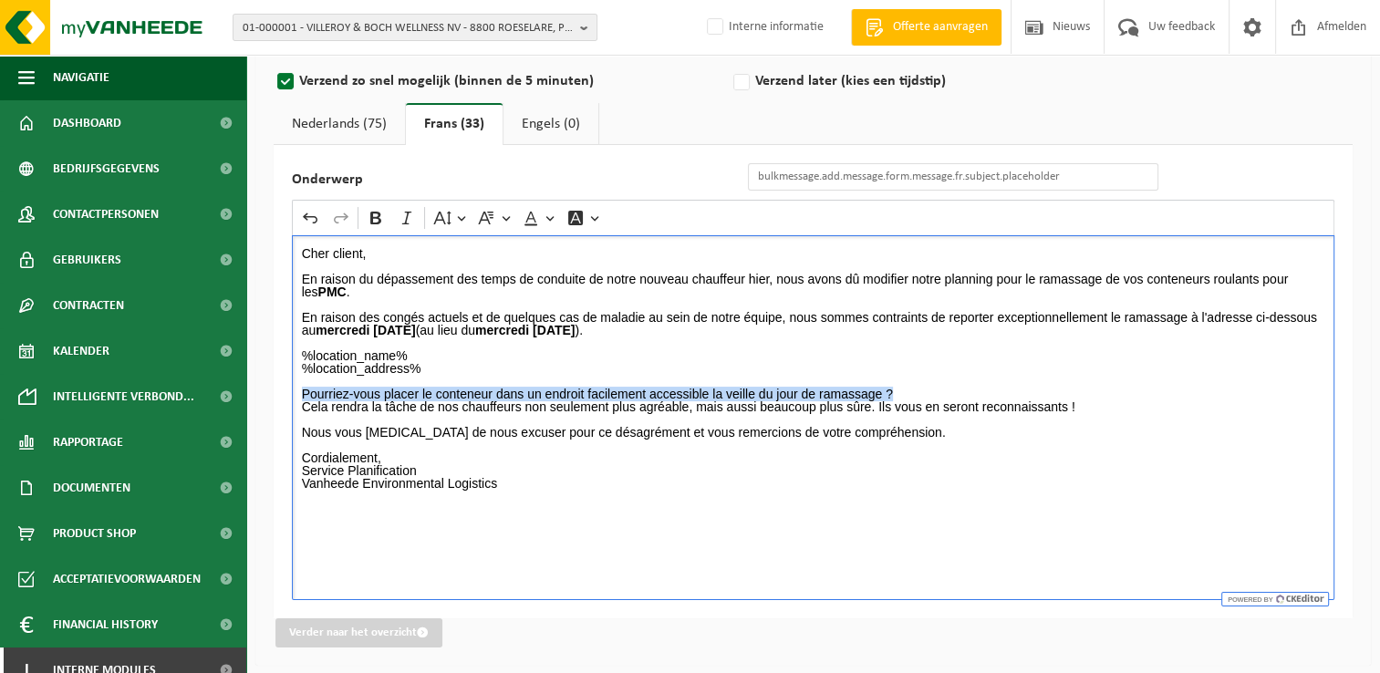
drag, startPoint x: 300, startPoint y: 391, endPoint x: 942, endPoint y: 395, distance: 641.4
click at [942, 395] on div "Cher client, En raison du dépassement des temps de conduite de notre nouveau ch…" at bounding box center [813, 417] width 1043 height 365
drag, startPoint x: 420, startPoint y: 465, endPoint x: 287, endPoint y: 466, distance: 132.3
click at [287, 466] on div "Onderwerp Rich Text Editor Undo Redo Bold Italic Font Size Font Family Font Col…" at bounding box center [813, 381] width 1079 height 473
click at [426, 470] on p "Cordialement, Service Planification Vanheede Environmental Logistics" at bounding box center [814, 471] width 1024 height 38
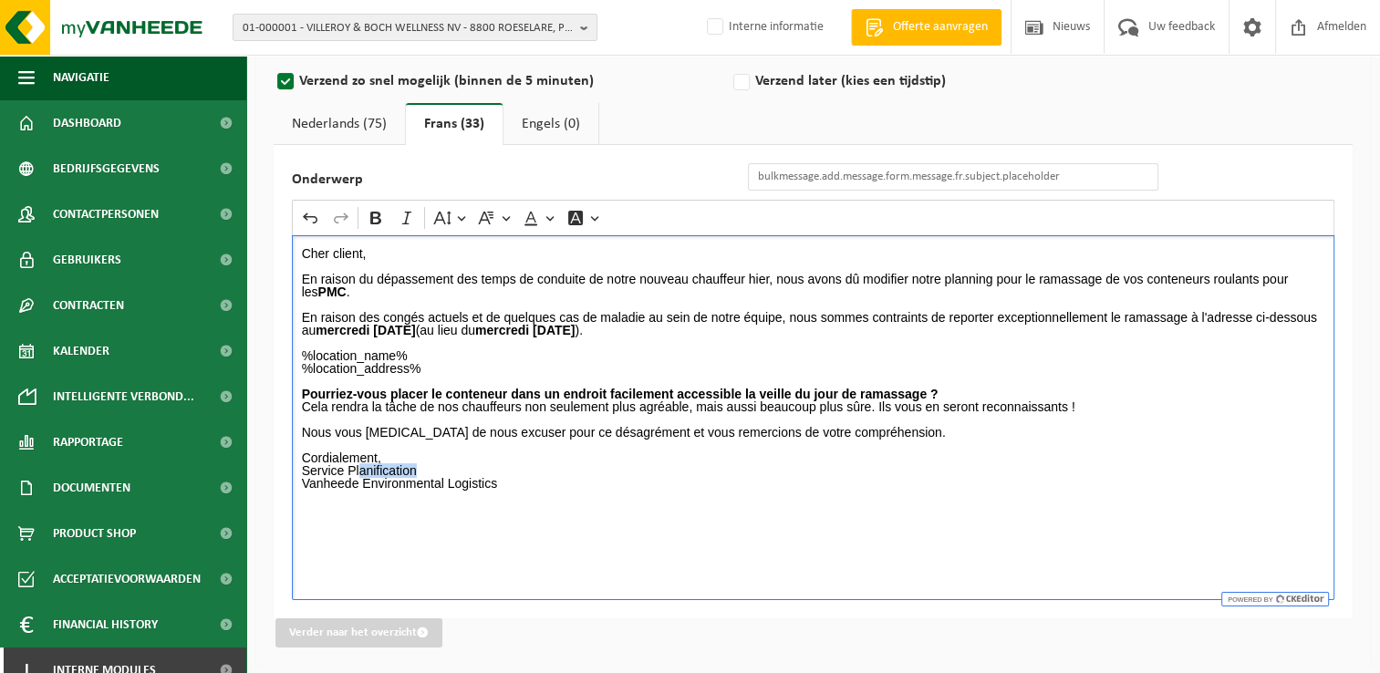
drag, startPoint x: 428, startPoint y: 468, endPoint x: 359, endPoint y: 470, distance: 68.4
click at [359, 470] on p "Cordialement, Service Planification Vanheede Environmental Logistics" at bounding box center [814, 471] width 1024 height 38
drag, startPoint x: 405, startPoint y: 468, endPoint x: 290, endPoint y: 476, distance: 115.2
click at [290, 476] on div "Onderwerp Rich Text Editor Undo Redo Bold Italic Font Size Font Family Font Col…" at bounding box center [813, 381] width 1079 height 473
click at [512, 505] on div "Cher client, En raison du dépassement des temps de conduite de notre nouveau ch…" at bounding box center [813, 417] width 1043 height 365
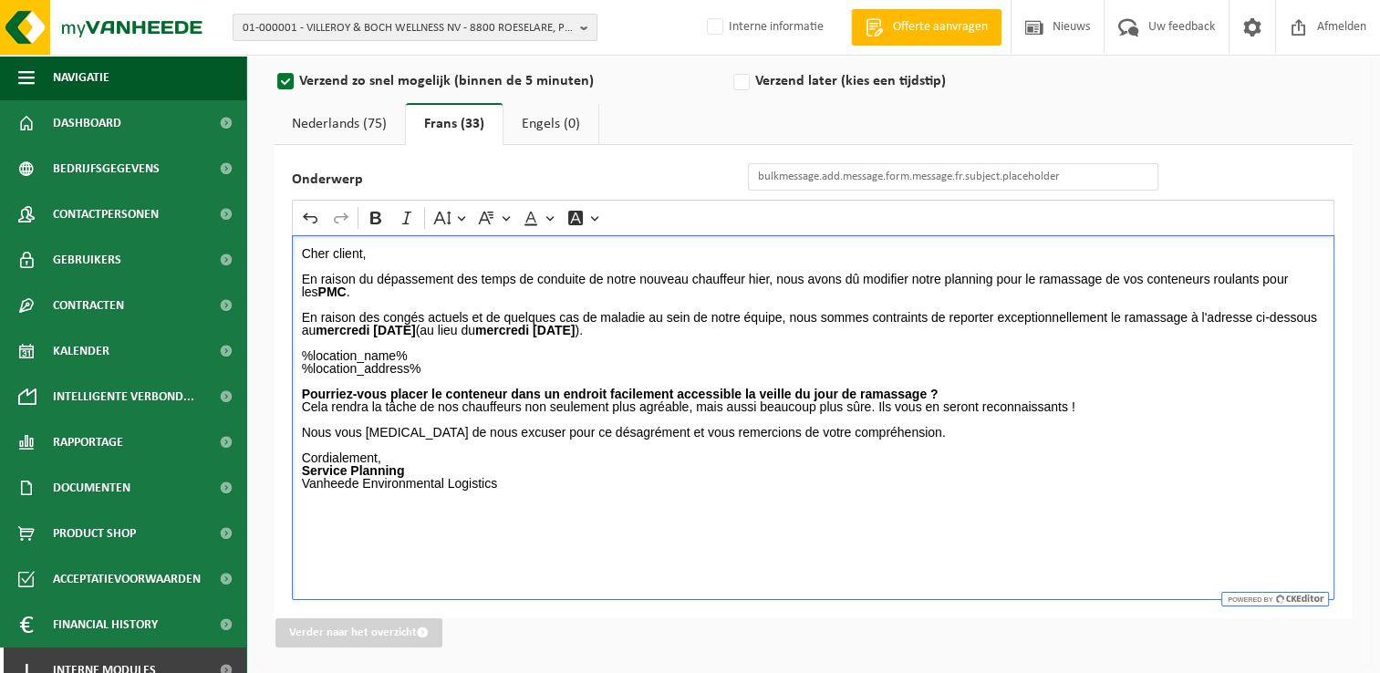
click at [721, 364] on p "%location_name% %location_address%" at bounding box center [814, 362] width 1024 height 26
click at [336, 119] on link "Nederlands (75)" at bounding box center [339, 124] width 131 height 42
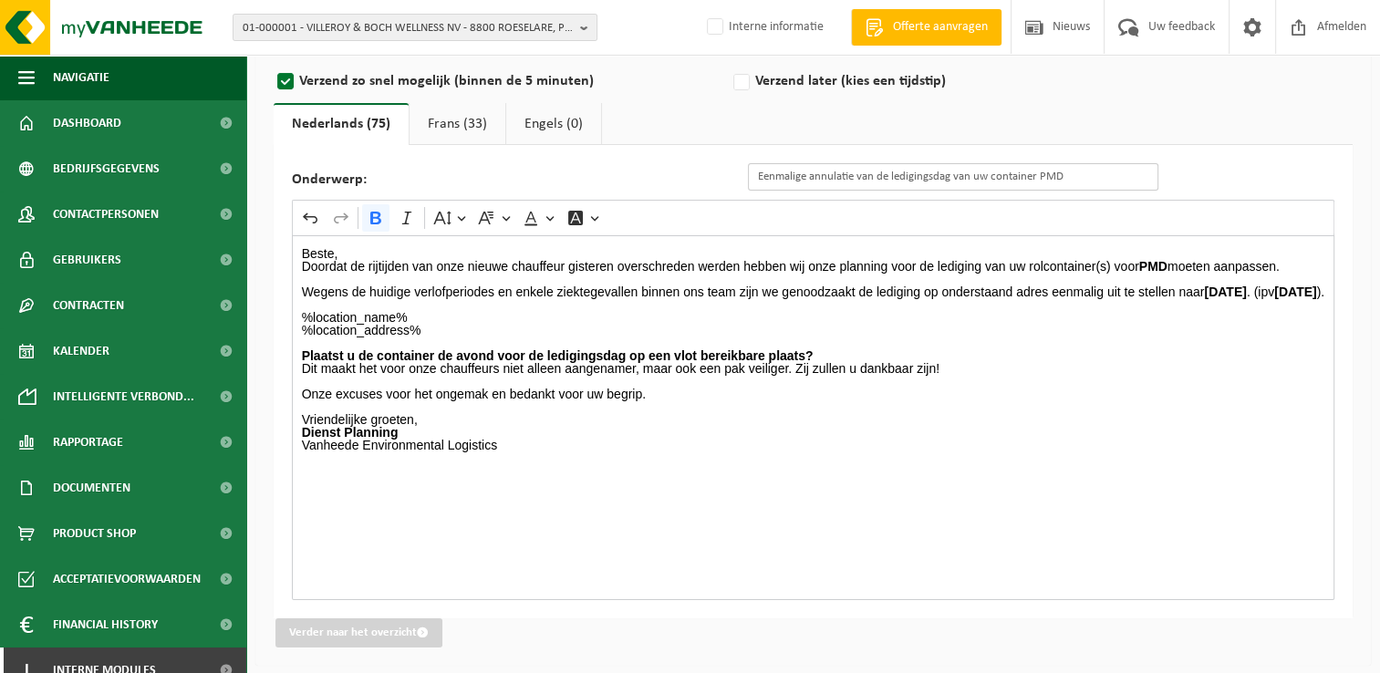
drag, startPoint x: 1095, startPoint y: 180, endPoint x: 723, endPoint y: 176, distance: 372.2
click at [723, 176] on div "Onderwerp: Eenmalige annulatie van de ledigingsdag van uw container PMD" at bounding box center [734, 176] width 885 height 27
click at [440, 126] on link "Frans (33)" at bounding box center [458, 124] width 96 height 42
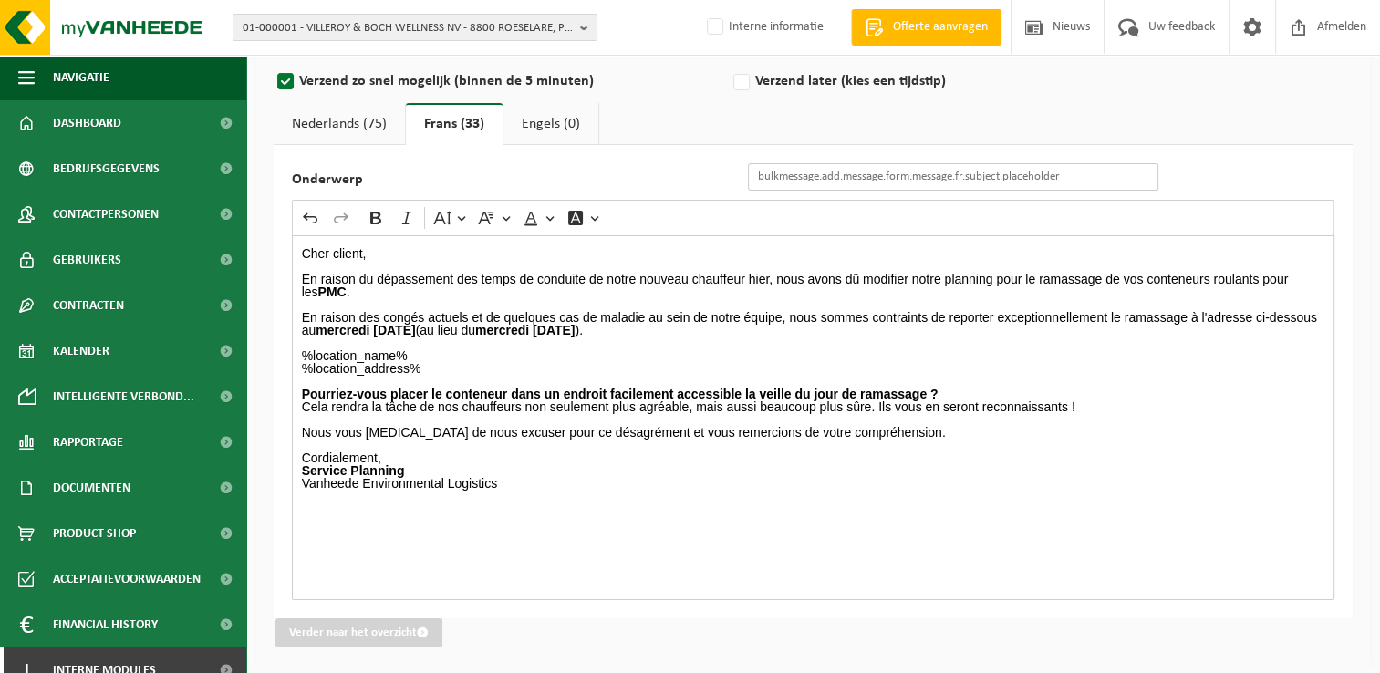
click at [931, 179] on input "Onderwerp" at bounding box center [953, 176] width 411 height 27
paste input "Annulation unique du jour de vidage de votre conteneur PMD"
type input "Annulation unique du jour de vidage de votre conteneur PMD"
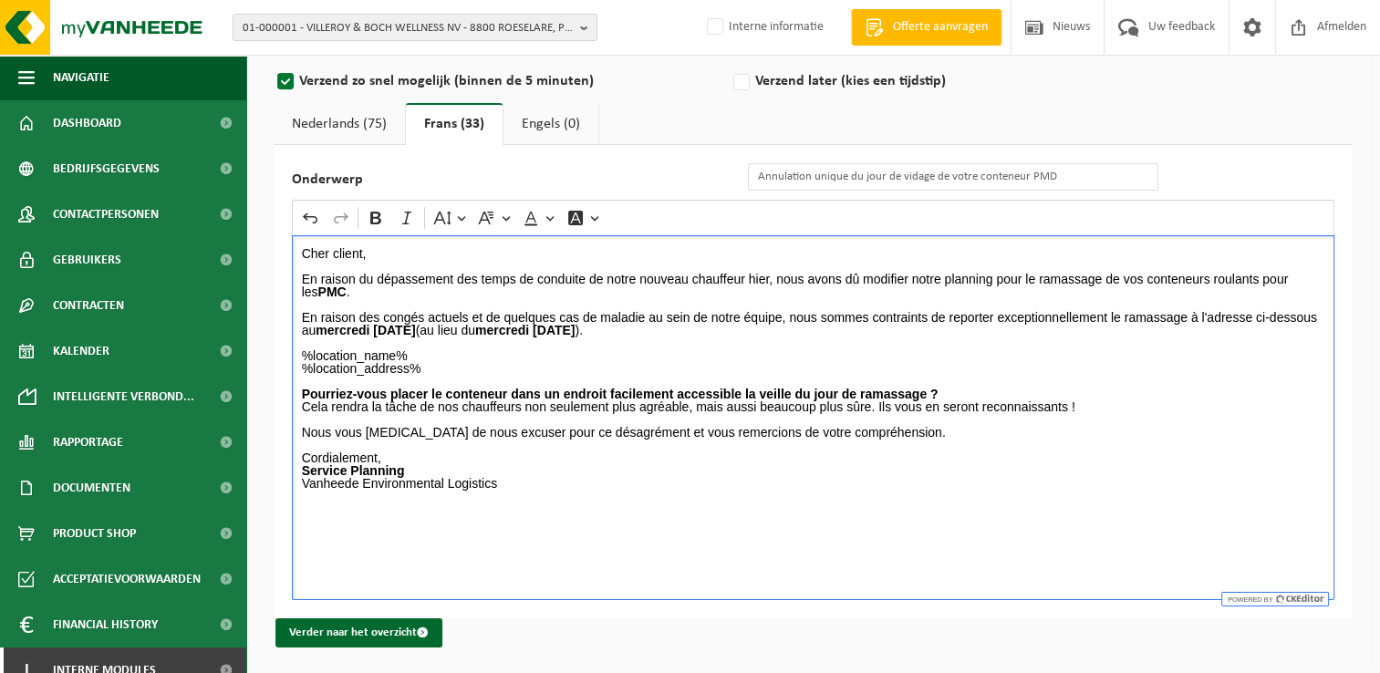
click at [979, 459] on p "Cordialement, Service Planning Vanheede Environmental Logistics" at bounding box center [814, 471] width 1024 height 38
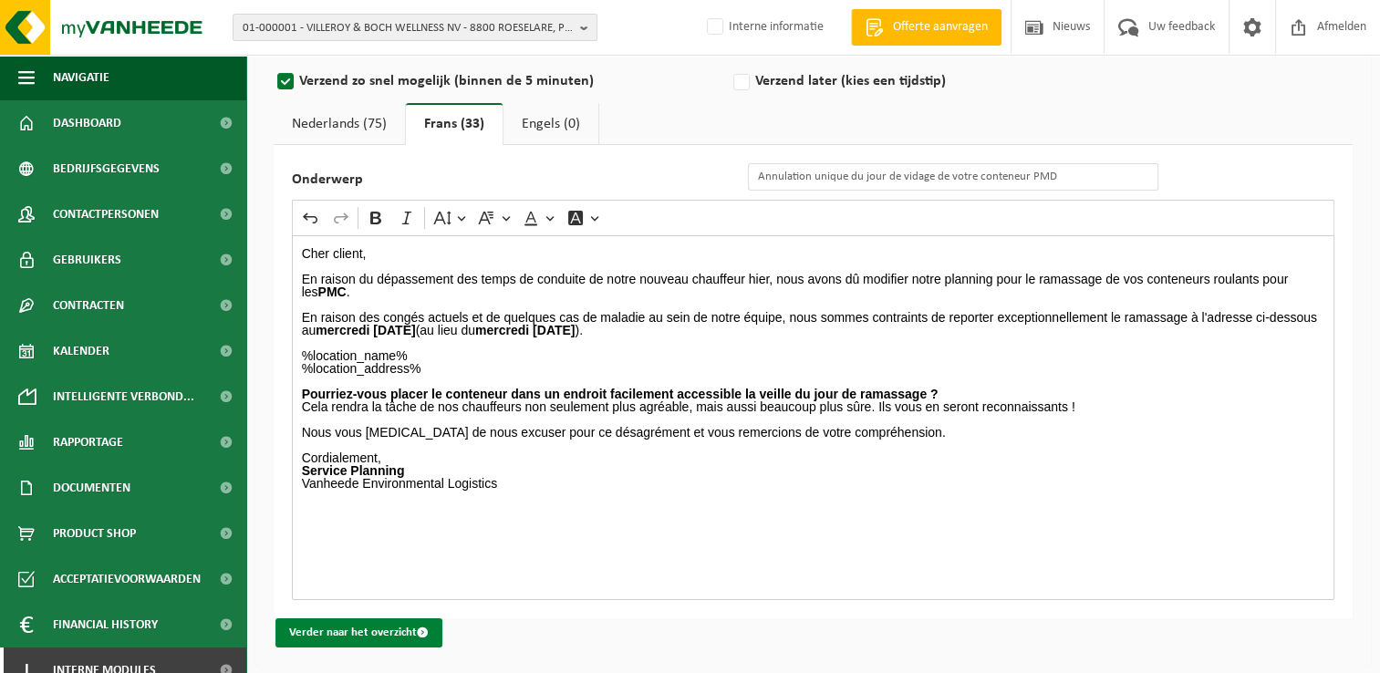
click at [413, 631] on button "Verder naar het overzicht" at bounding box center [359, 633] width 167 height 29
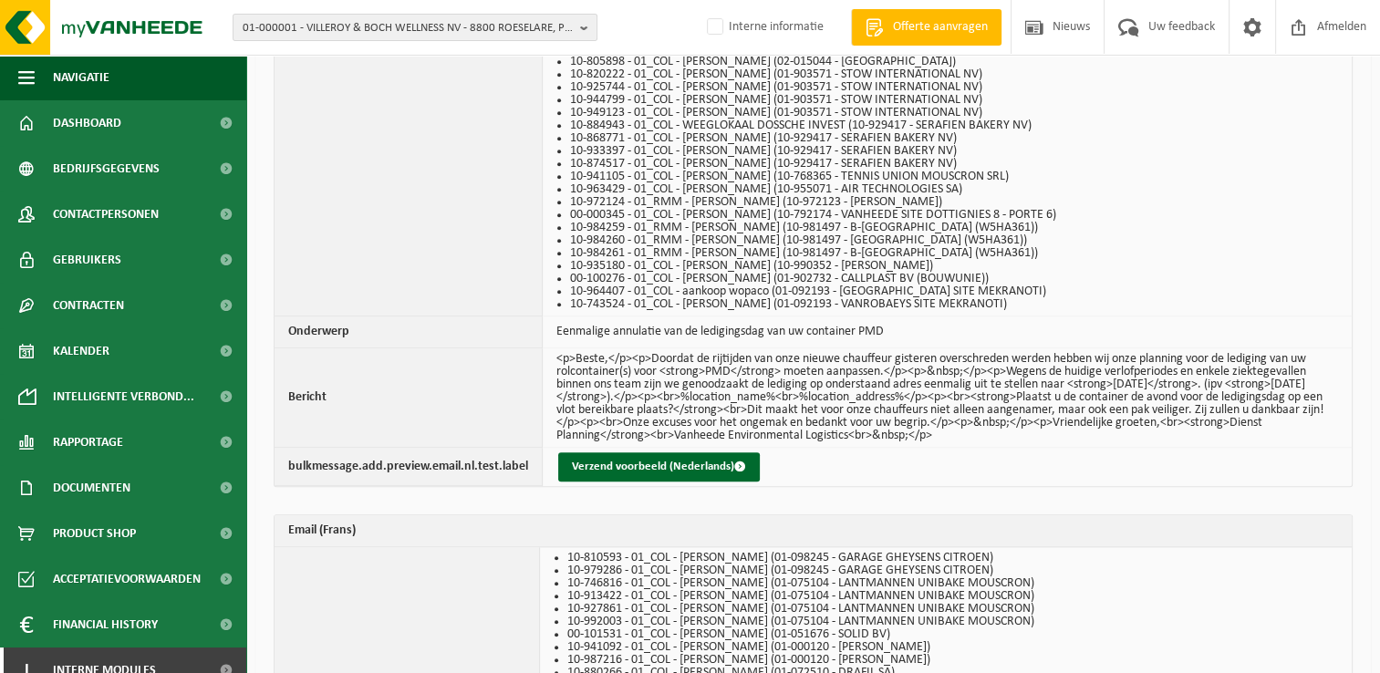
scroll to position [1733, 0]
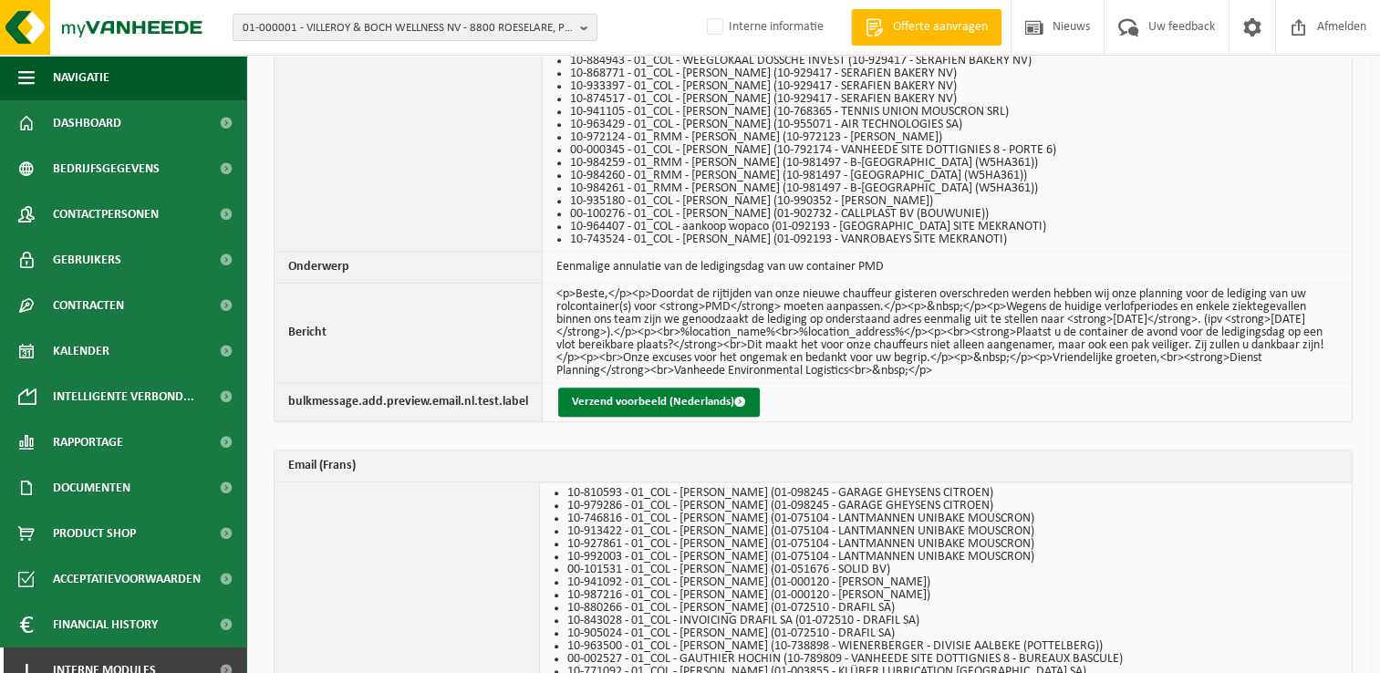
click at [704, 403] on button "Verzend voorbeeld (Nederlands)" at bounding box center [659, 402] width 202 height 29
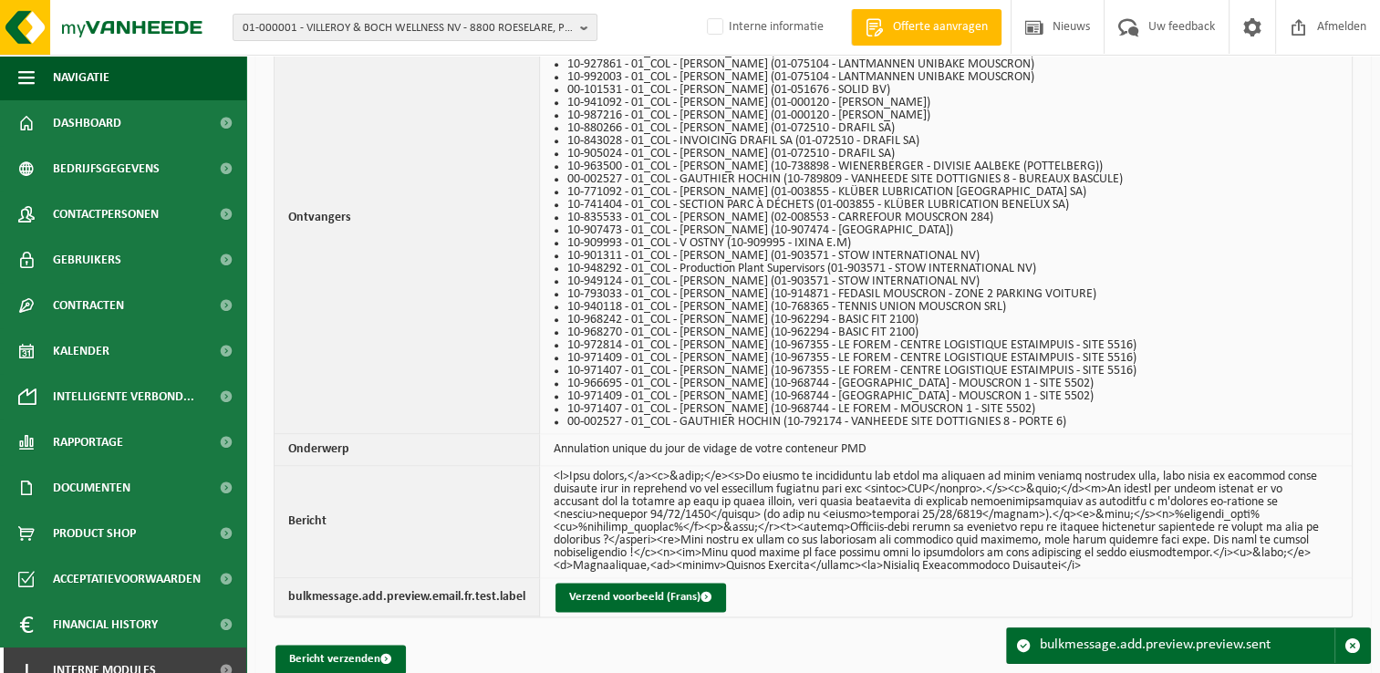
scroll to position [2236, 0]
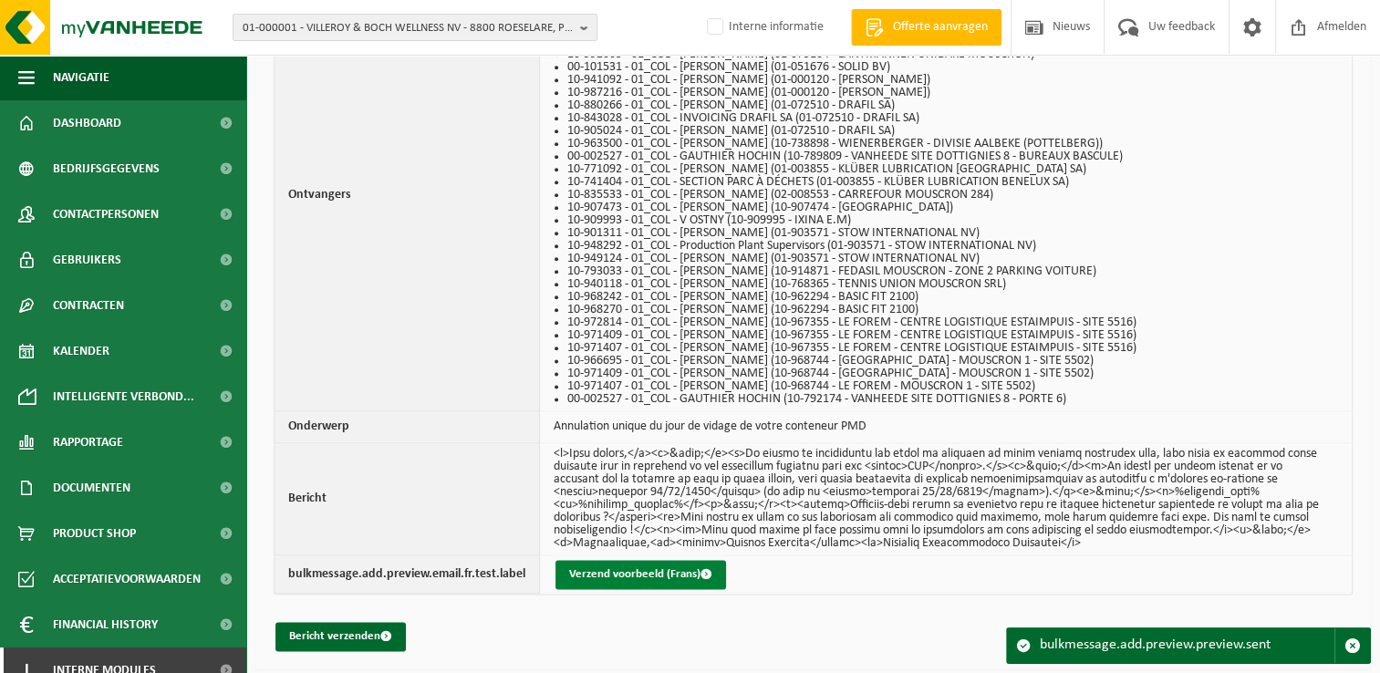
click at [606, 569] on button "Verzend voorbeeld (Frans)" at bounding box center [641, 574] width 171 height 29
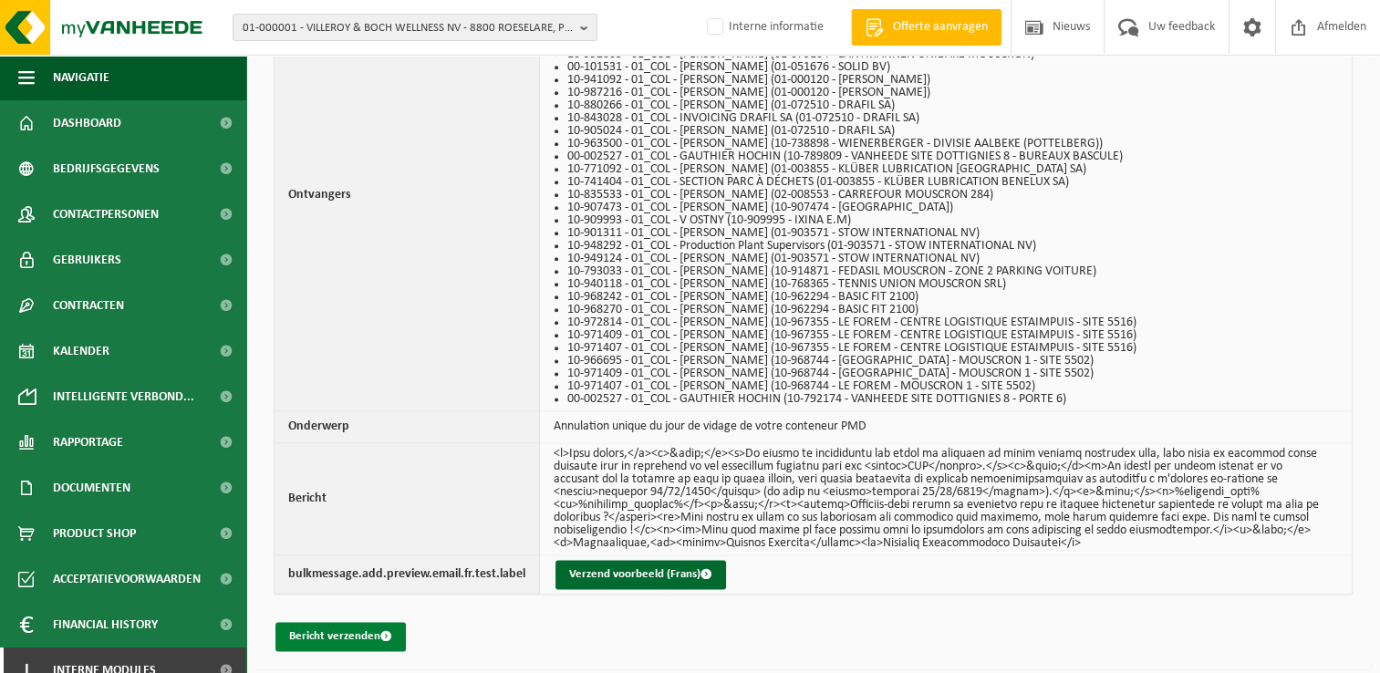
click at [314, 634] on button "Bericht verzenden" at bounding box center [341, 636] width 130 height 29
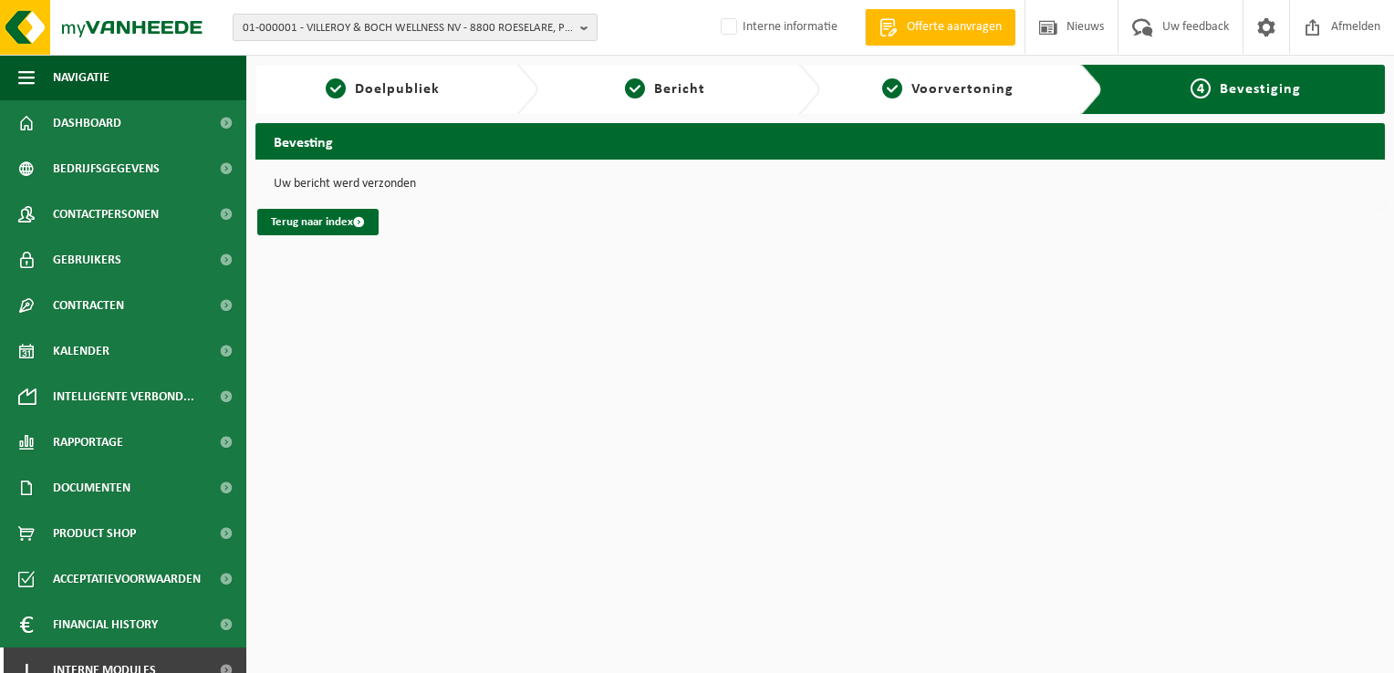
click at [361, 37] on span "01-000001 - VILLEROY & BOCH WELLNESS NV - 8800 ROESELARE, POPULIERSTRAAT 1" at bounding box center [408, 28] width 330 height 27
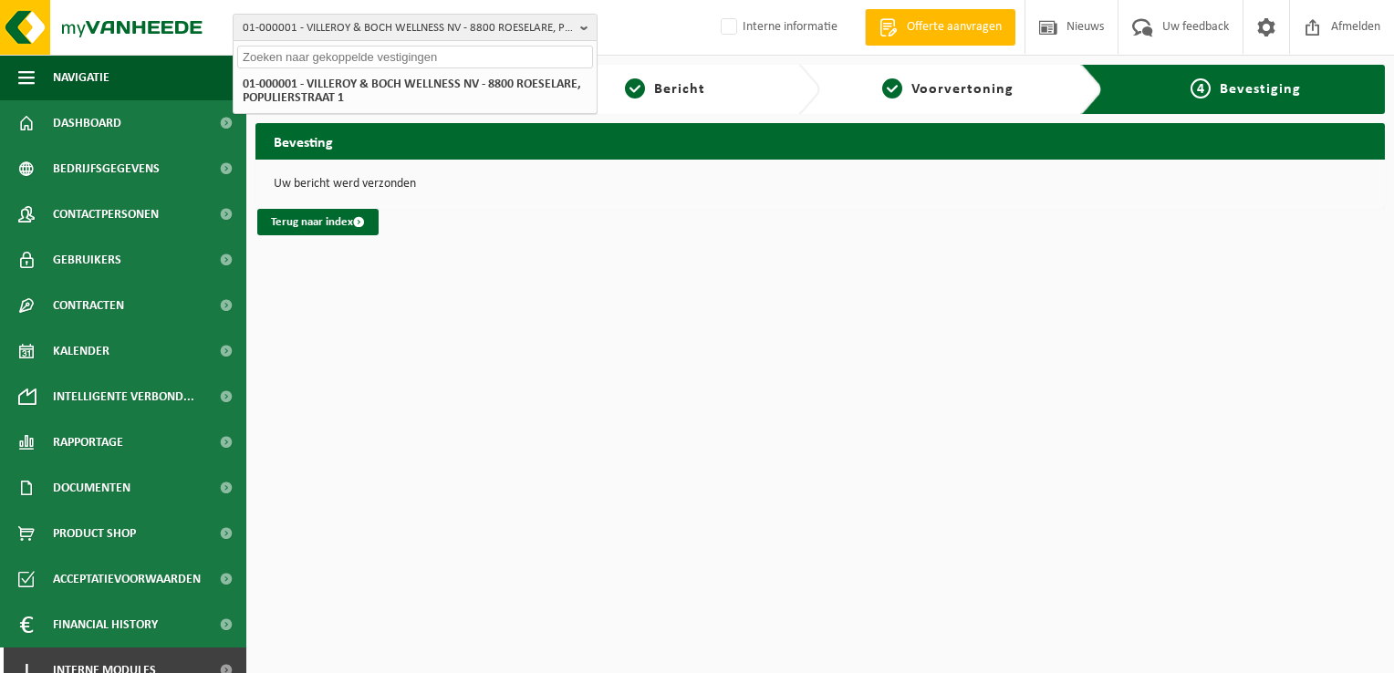
click at [334, 55] on input "text" at bounding box center [415, 57] width 356 height 23
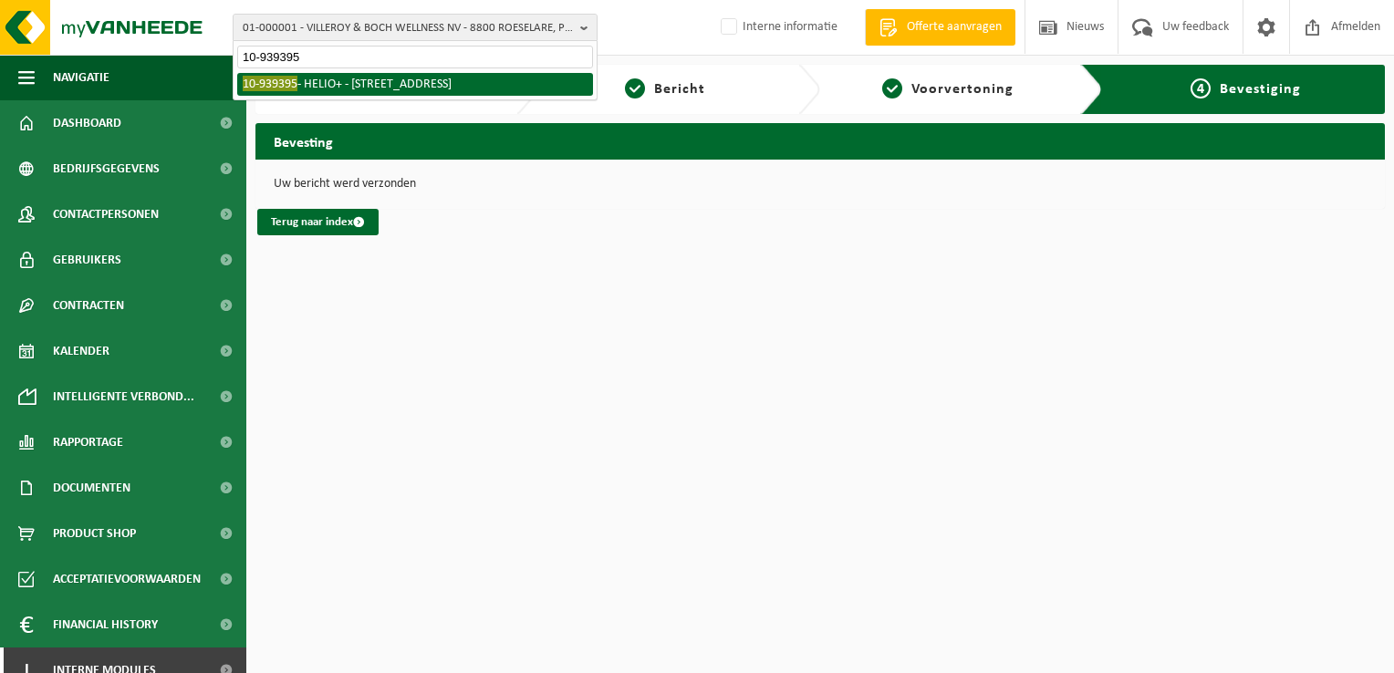
type input "10-939395"
click at [332, 78] on li "10-939395 - HELIO+ - 8740 PITTEM, BRUGSESTEENWEG 87" at bounding box center [415, 84] width 356 height 23
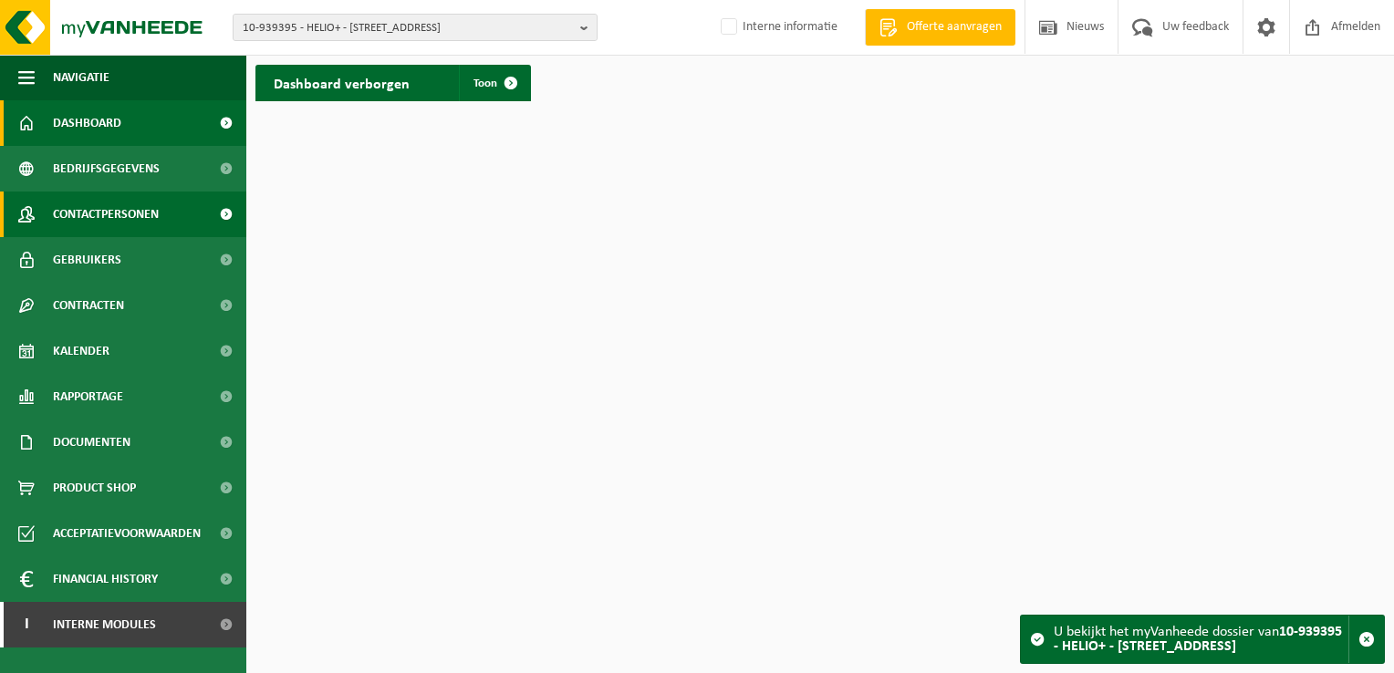
click at [147, 220] on span "Contactpersonen" at bounding box center [106, 215] width 106 height 46
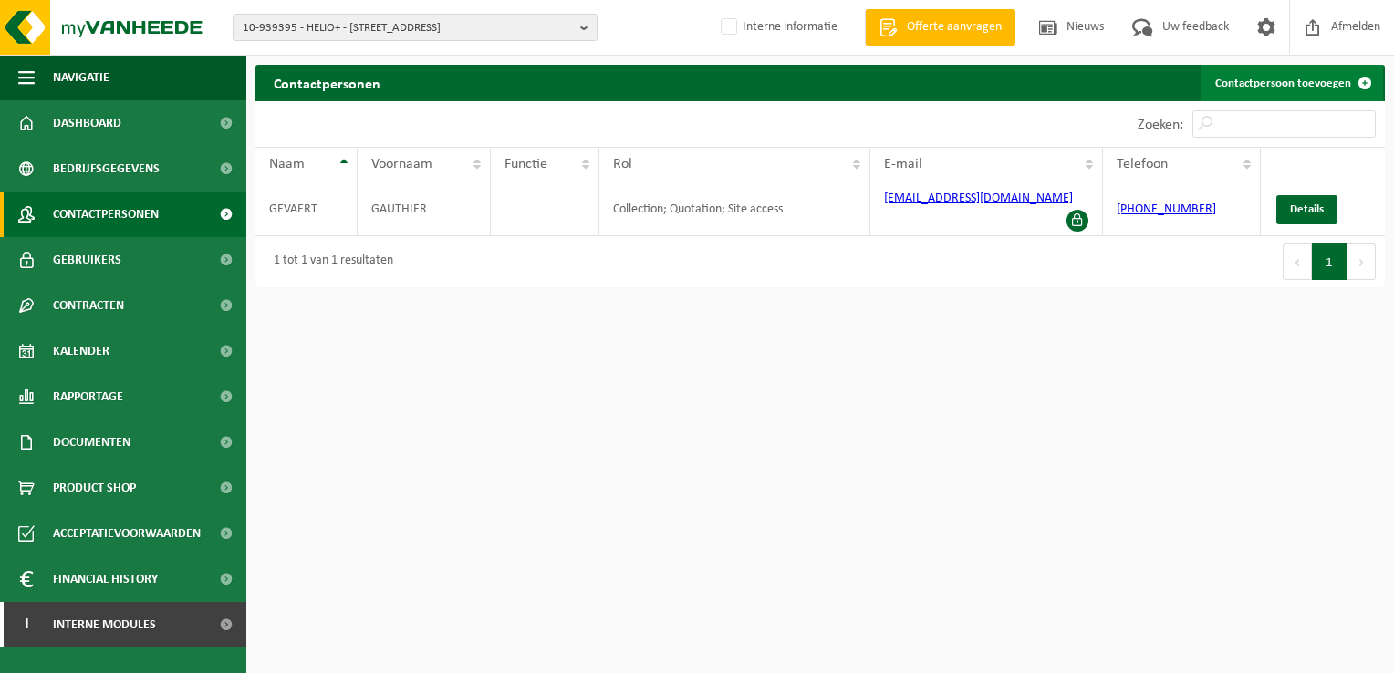
click at [1310, 86] on link "Contactpersoon toevoegen" at bounding box center [1292, 83] width 182 height 36
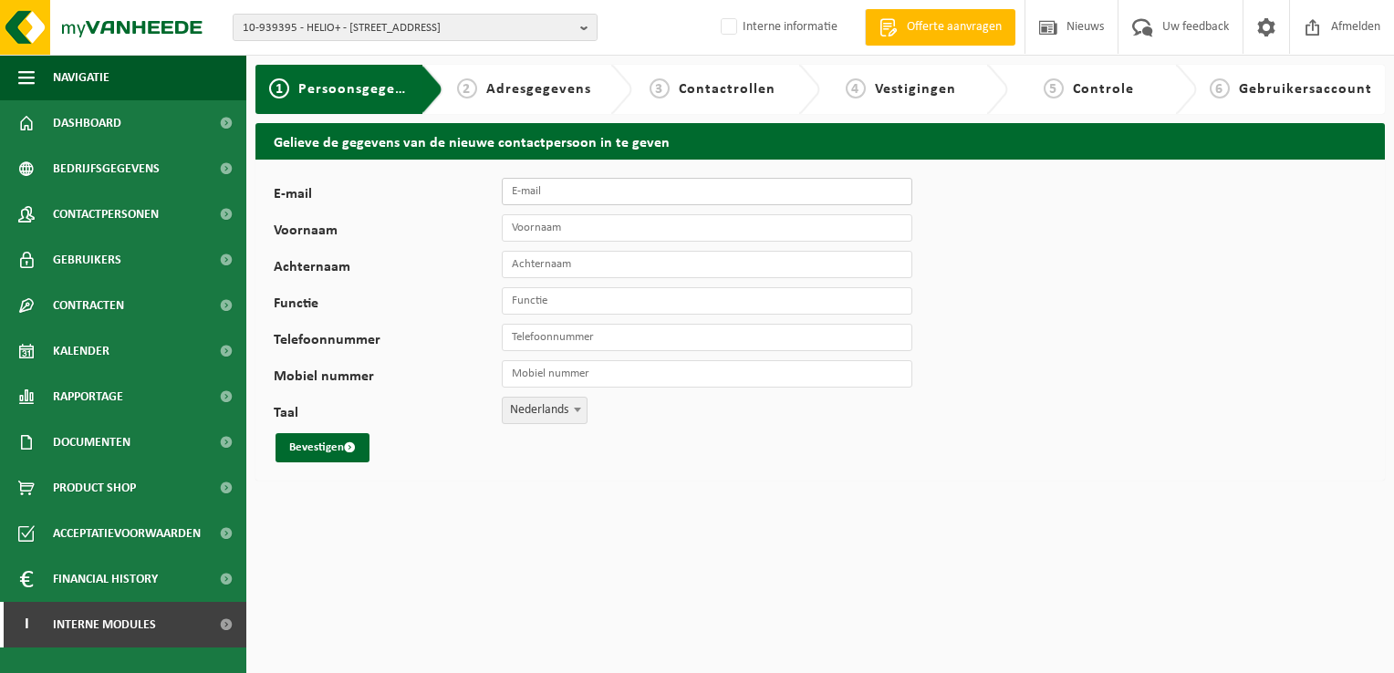
click at [568, 196] on input "E-mail" at bounding box center [707, 191] width 411 height 27
type input "[PERSON_NAME][EMAIL_ADDRESS][DOMAIN_NAME]"
type input "[PERSON_NAME]"
click at [316, 453] on button "Bevestigen" at bounding box center [323, 447] width 94 height 29
